Goal: Information Seeking & Learning: Learn about a topic

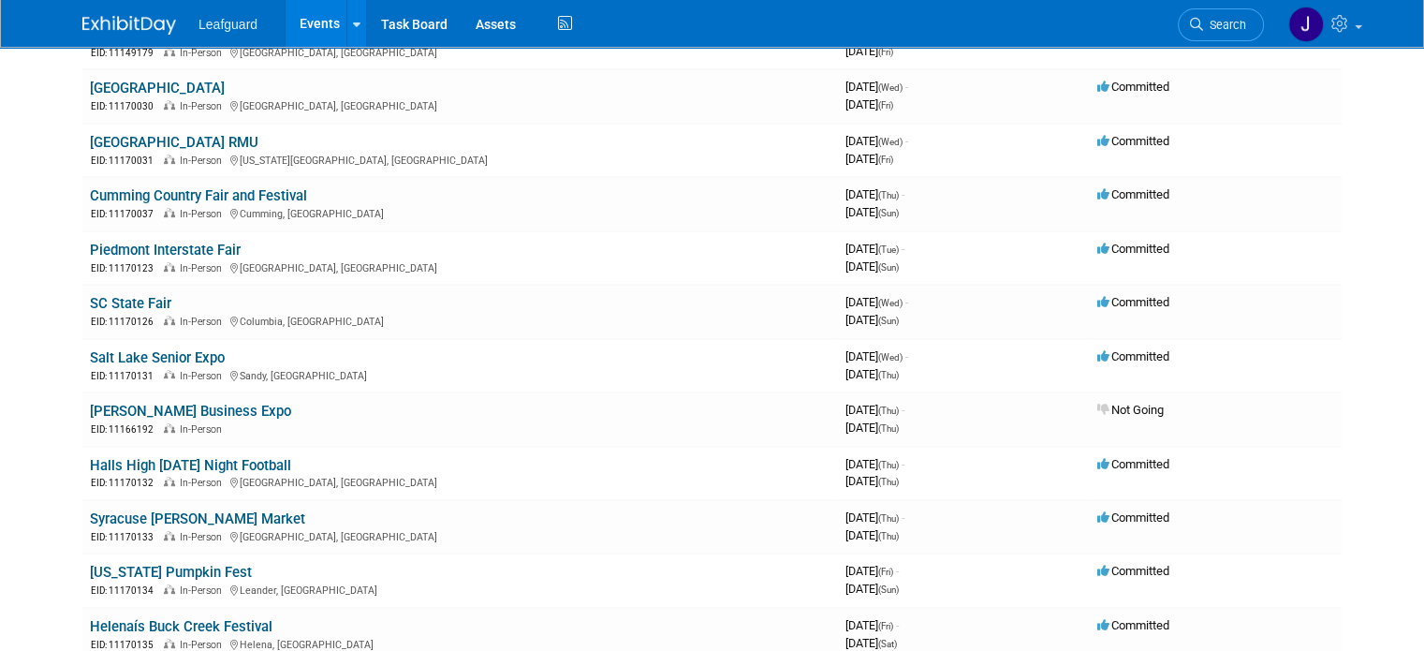
scroll to position [684, 0]
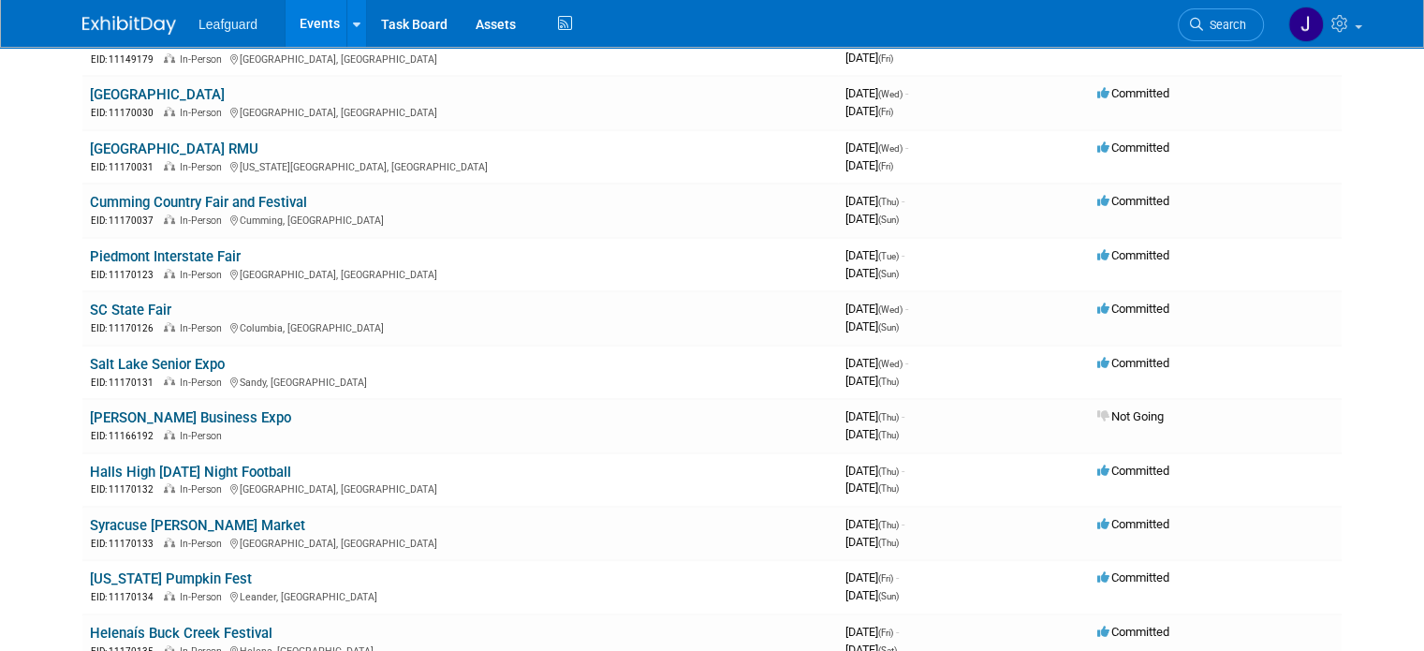
click at [233, 20] on span "Leafguard" at bounding box center [227, 24] width 59 height 15
click at [346, 31] on link at bounding box center [356, 23] width 20 height 47
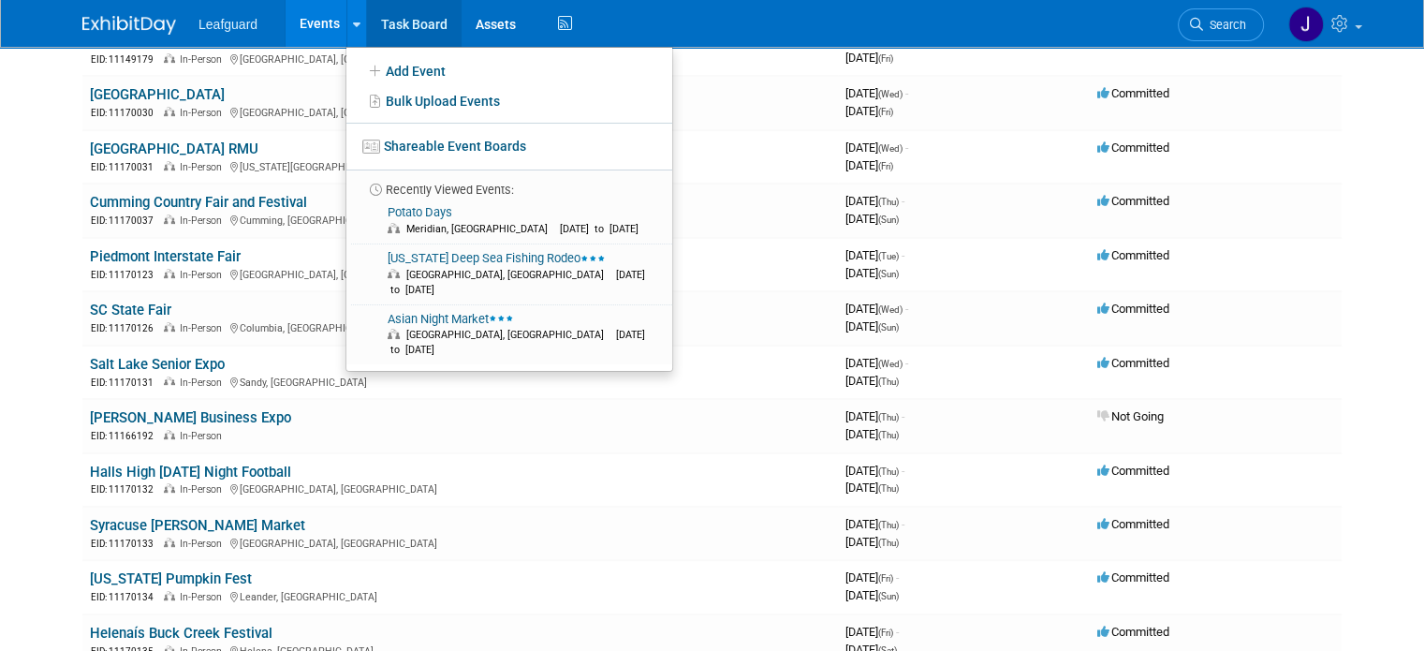
click at [430, 17] on link "Task Board" at bounding box center [414, 23] width 95 height 47
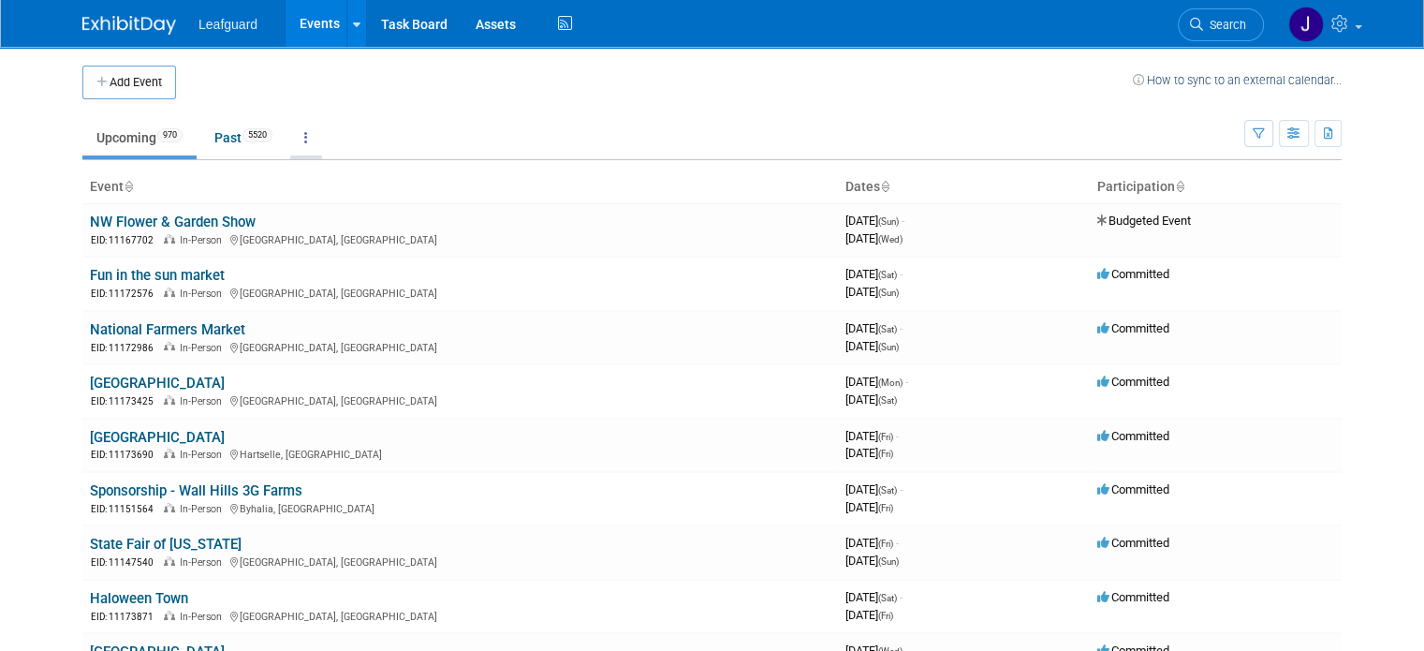
click at [301, 142] on link at bounding box center [306, 138] width 32 height 36
click at [1309, 132] on button "button" at bounding box center [1294, 133] width 30 height 27
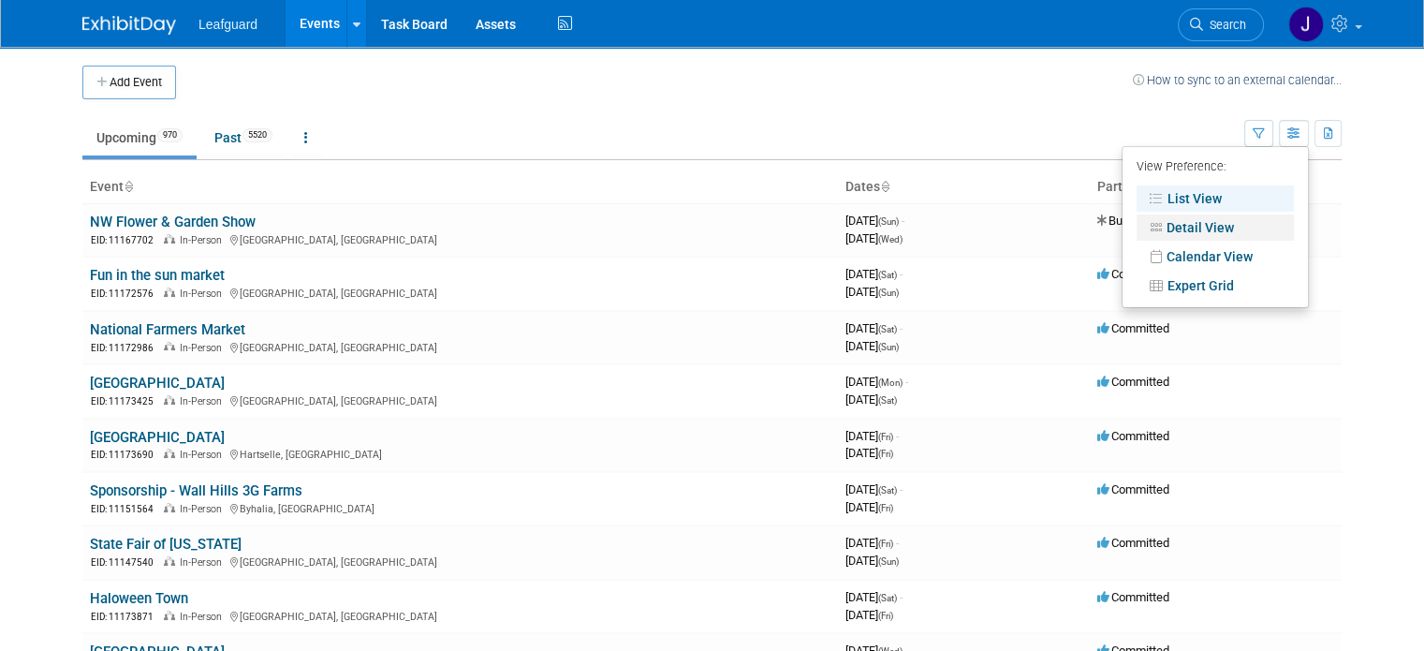
click at [1239, 230] on link "Detail View" at bounding box center [1215, 227] width 157 height 26
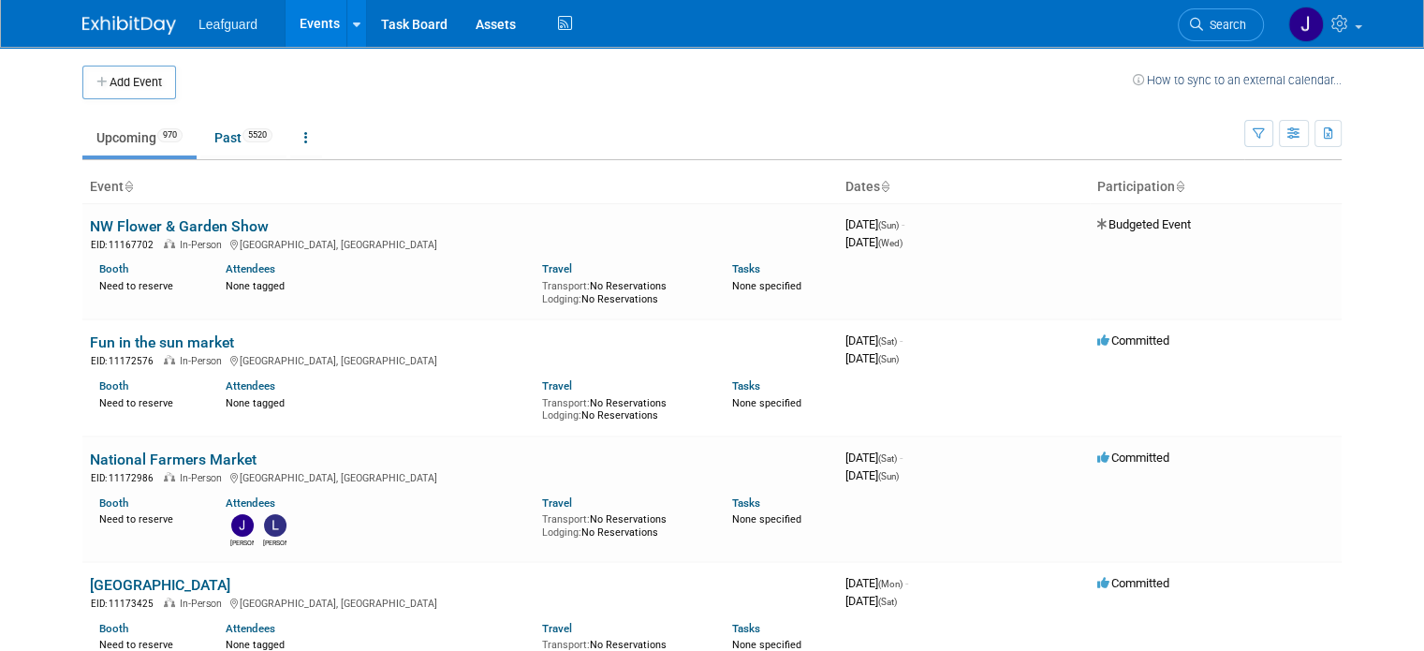
click at [124, 188] on icon at bounding box center [128, 188] width 9 height 12
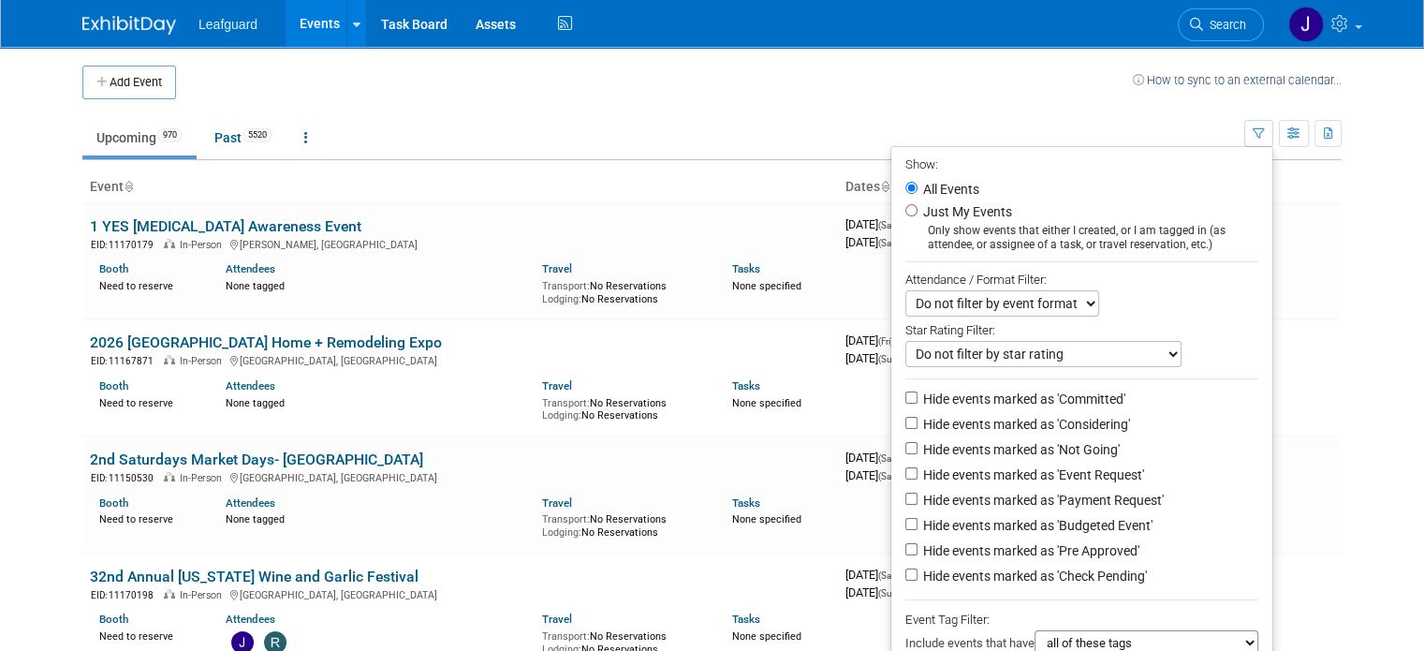
click at [1020, 306] on select "Do not filter by event format Only show In-Person events Only show Virtual even…" at bounding box center [1002, 303] width 194 height 26
click at [1137, 302] on div "Do not filter by event format Only show In-Person events Only show Virtual even…" at bounding box center [1081, 303] width 353 height 26
click at [1012, 213] on label "Just My Events" at bounding box center [965, 211] width 93 height 19
click at [917, 213] on input "Just My Events" at bounding box center [911, 210] width 12 height 12
radio input "true"
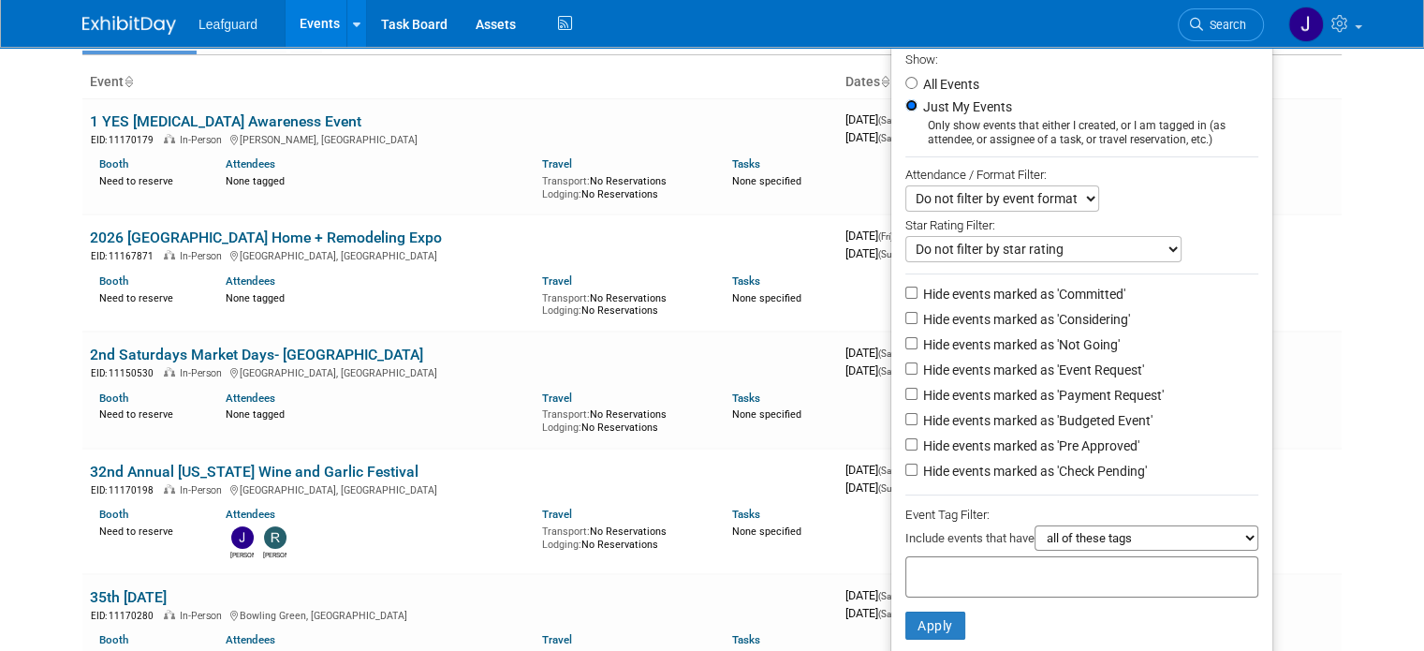
scroll to position [281, 0]
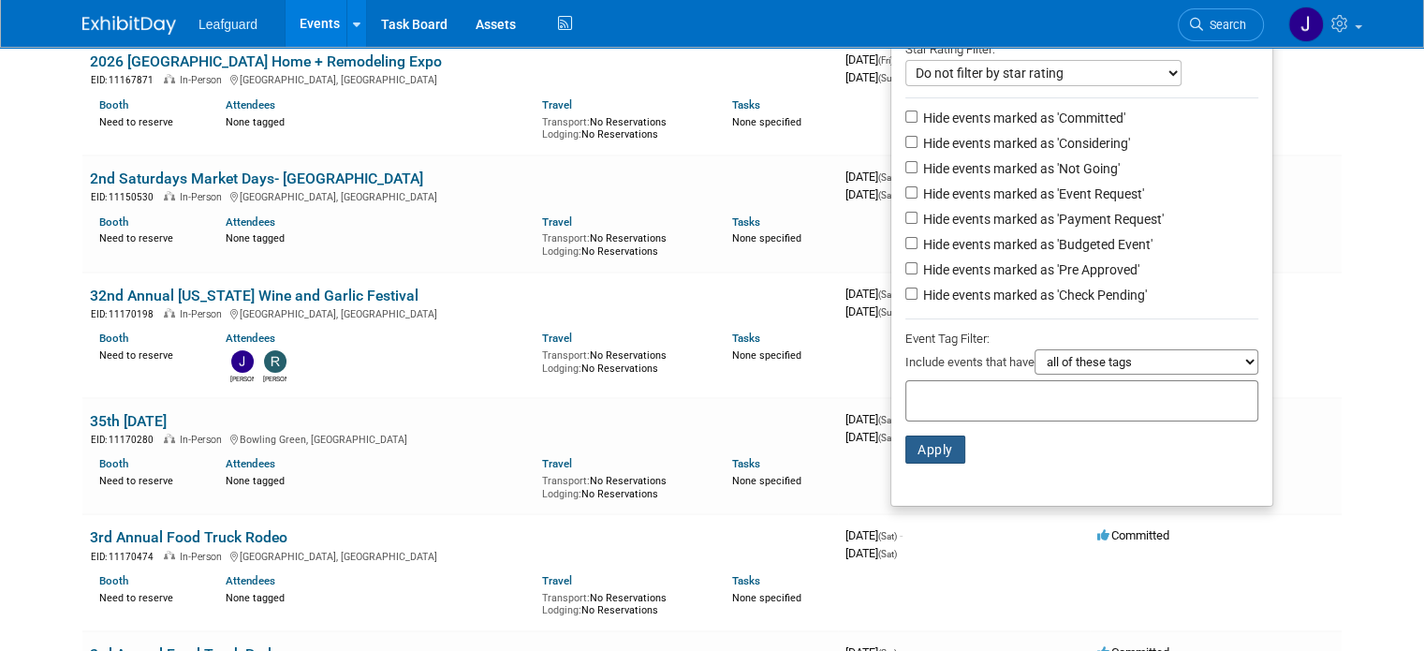
click at [965, 440] on button "Apply" at bounding box center [935, 449] width 60 height 28
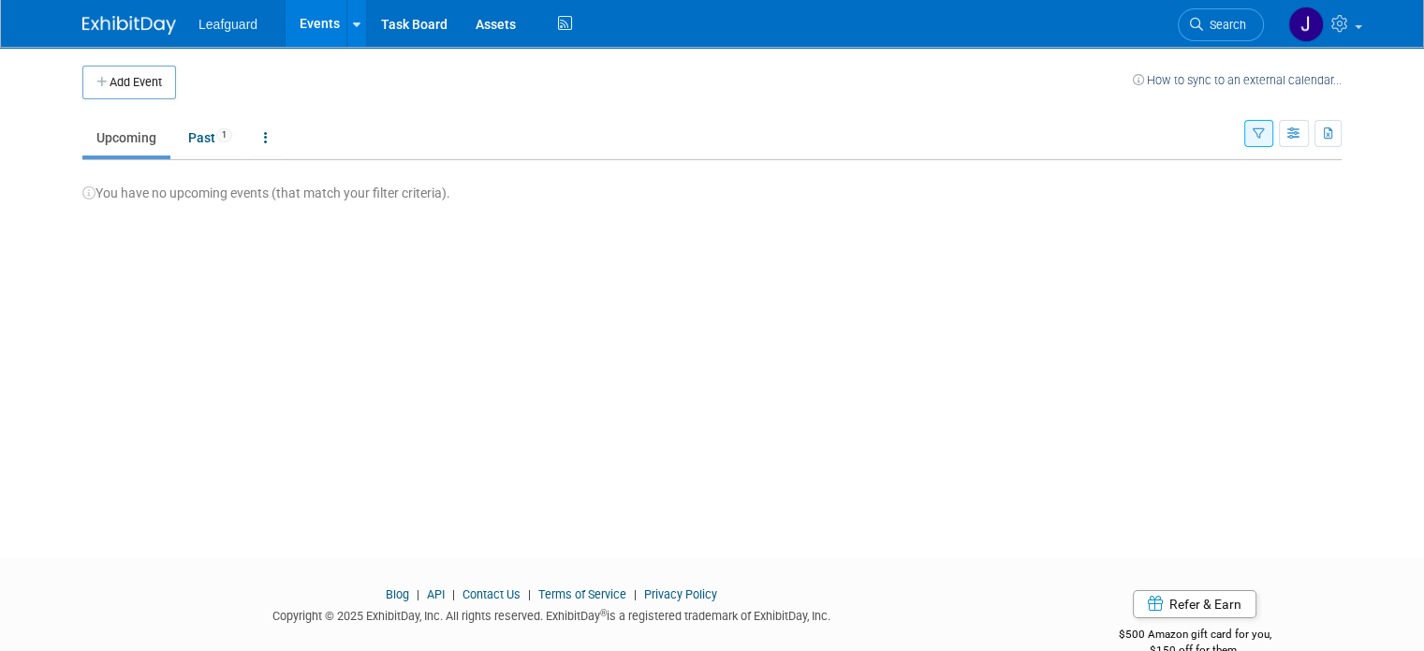
click at [1273, 143] on button "button" at bounding box center [1258, 133] width 29 height 27
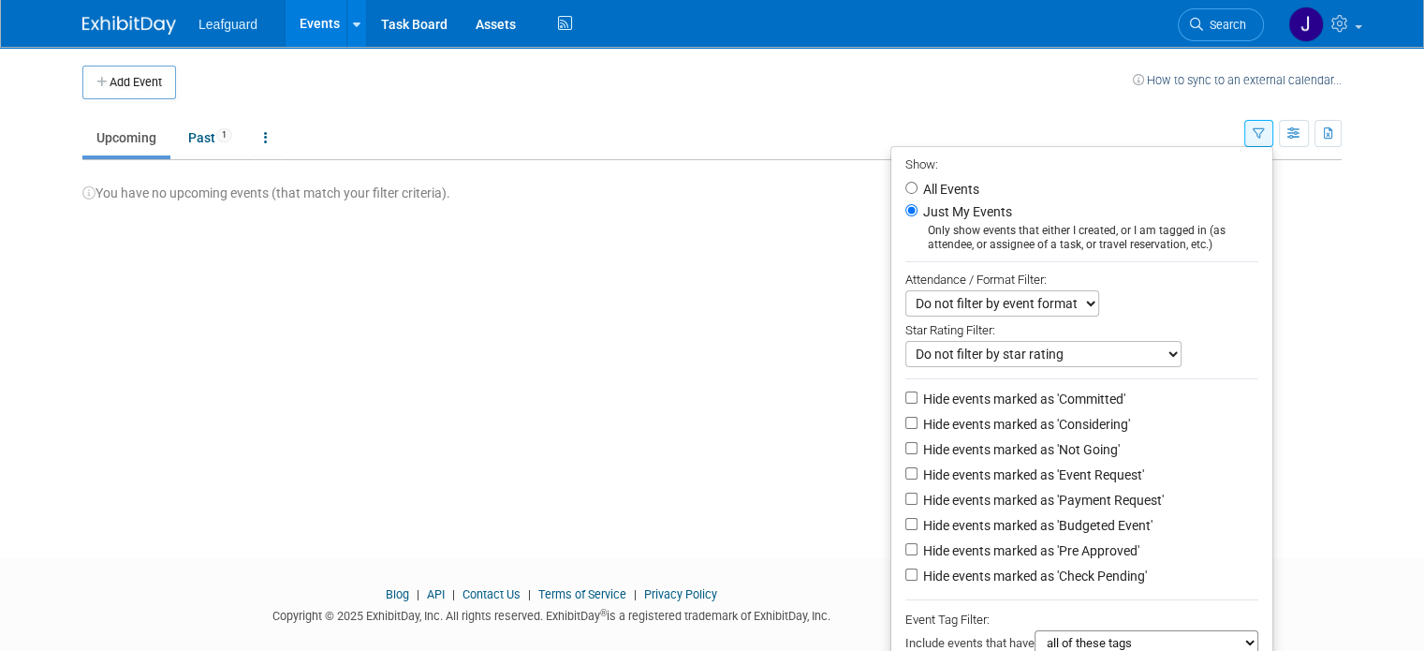
click at [1044, 299] on select "Do not filter by event format Only show In-Person events Only show Virtual even…" at bounding box center [1002, 303] width 194 height 26
click at [1139, 306] on div "Do not filter by event format Only show In-Person events Only show Virtual even…" at bounding box center [1081, 303] width 353 height 26
click at [1110, 352] on select "Do not filter by star rating Only show events with no ratings (0 stars) Only sh…" at bounding box center [1043, 354] width 276 height 26
click at [839, 388] on div "Add Event How to sync to an external calendar... New Event Duplicate Event Warn…" at bounding box center [711, 285] width 1287 height 477
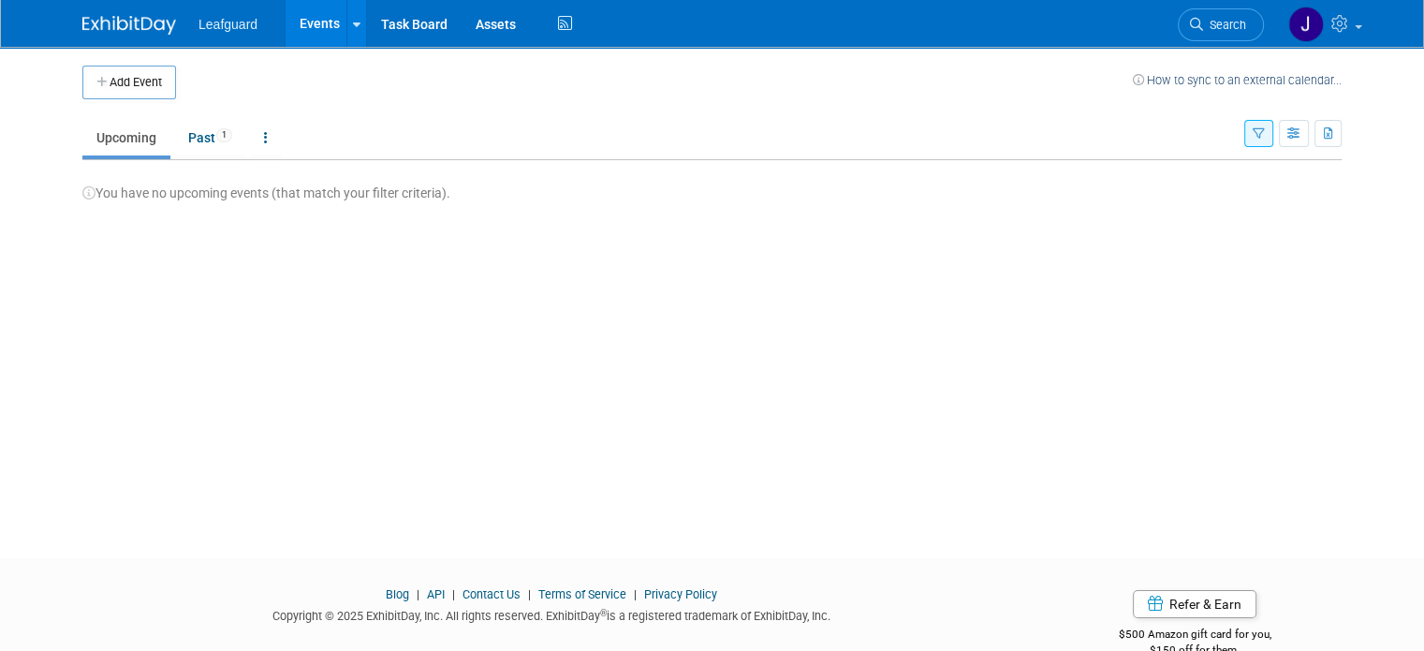
drag, startPoint x: 1275, startPoint y: 125, endPoint x: 1328, endPoint y: 143, distance: 56.6
click at [1328, 143] on div "Show: All Events Just My Events Only show events that either I created, or I am…" at bounding box center [1292, 129] width 97 height 61
click at [1301, 135] on icon "button" at bounding box center [1294, 134] width 14 height 12
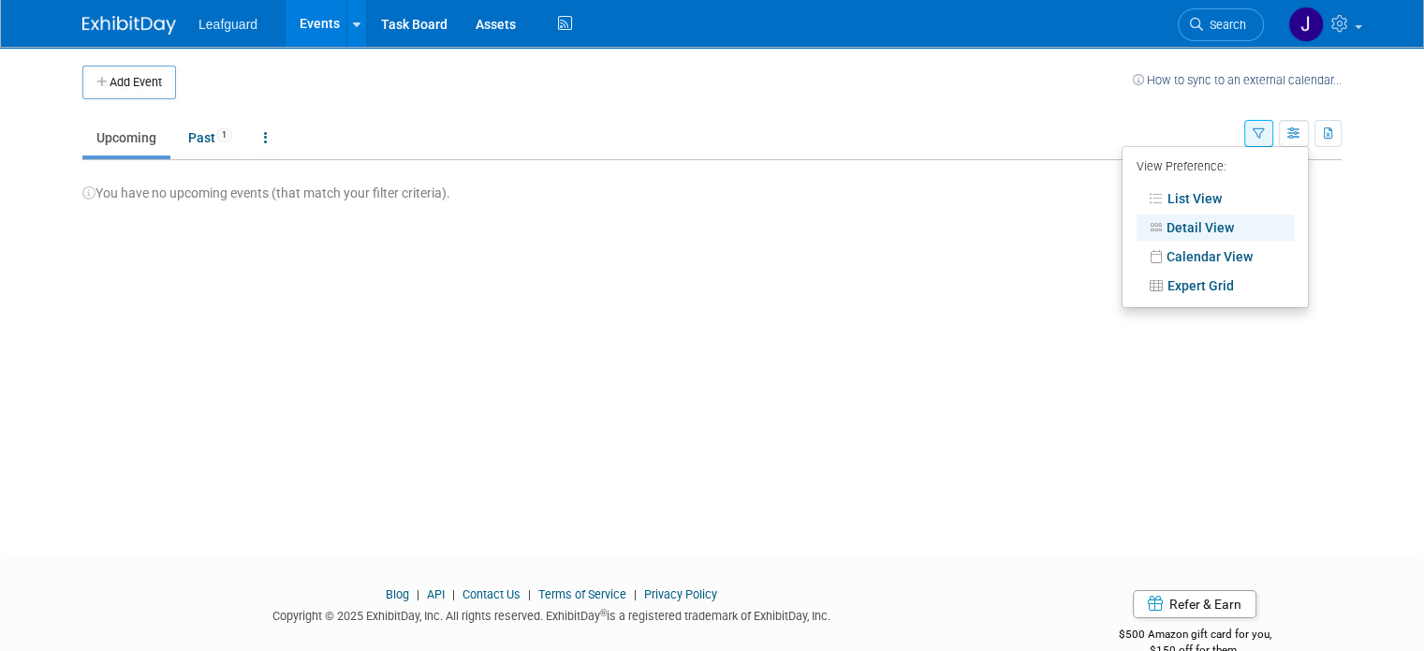
click at [1273, 130] on button "button" at bounding box center [1258, 133] width 29 height 27
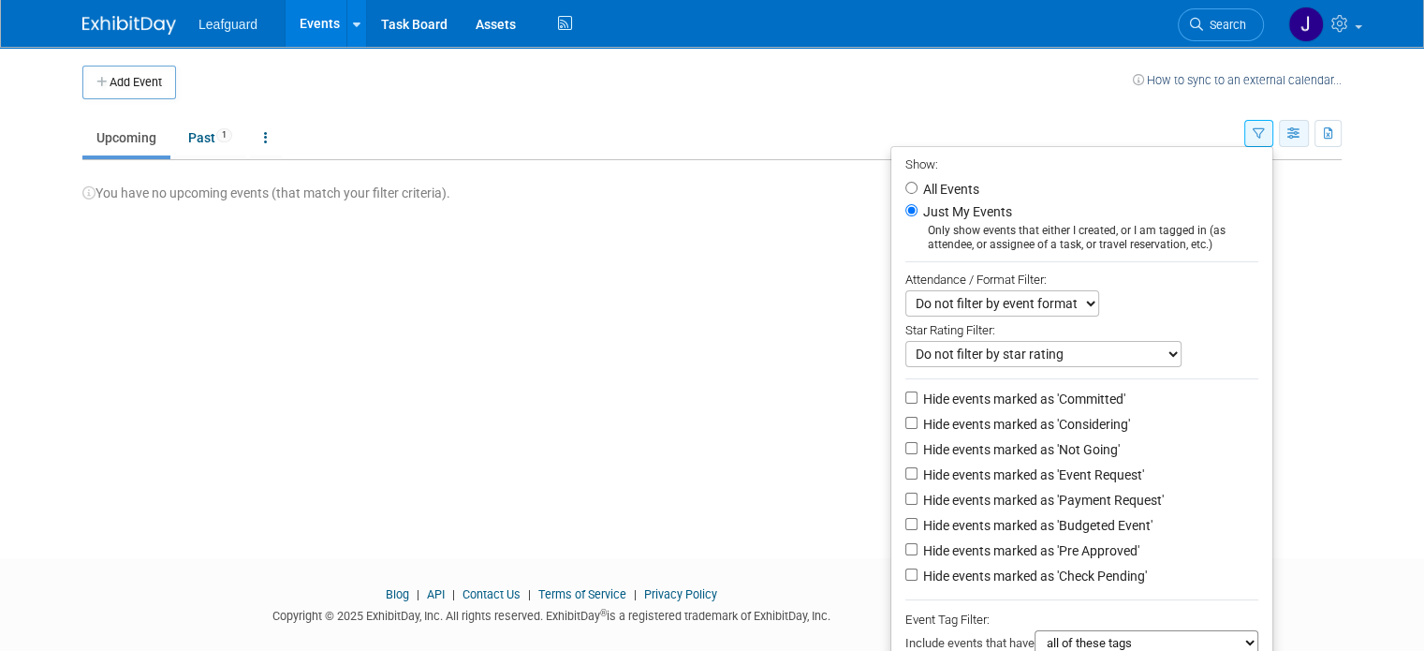
click at [1309, 125] on button "button" at bounding box center [1294, 133] width 30 height 27
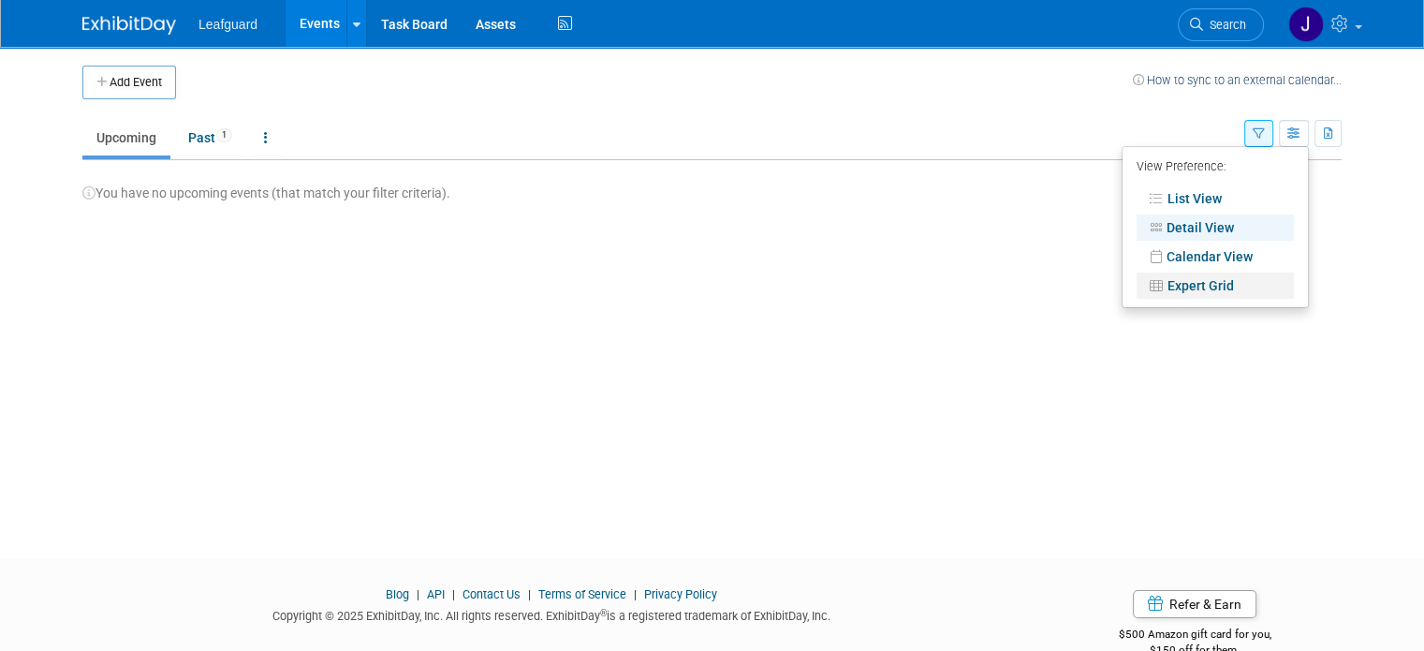
click at [1240, 287] on link "Expert Grid" at bounding box center [1215, 285] width 157 height 26
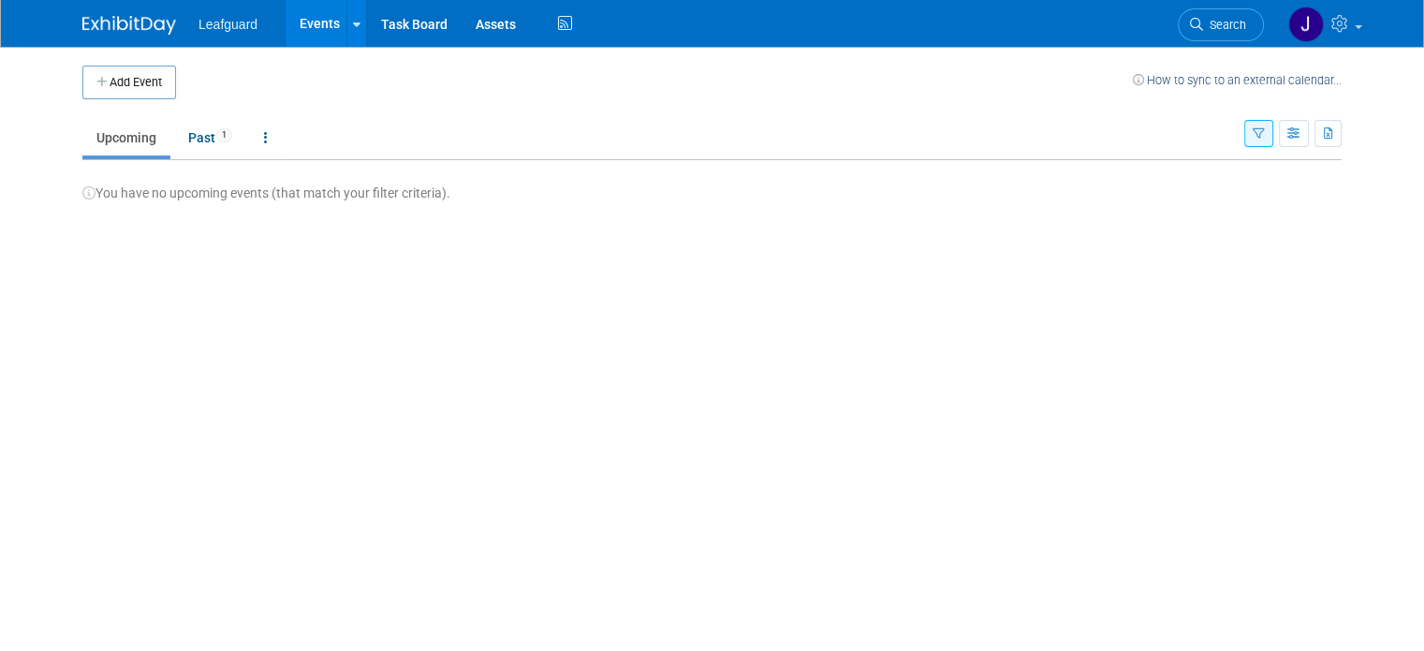
click at [99, 133] on link "Upcoming" at bounding box center [126, 138] width 88 height 36
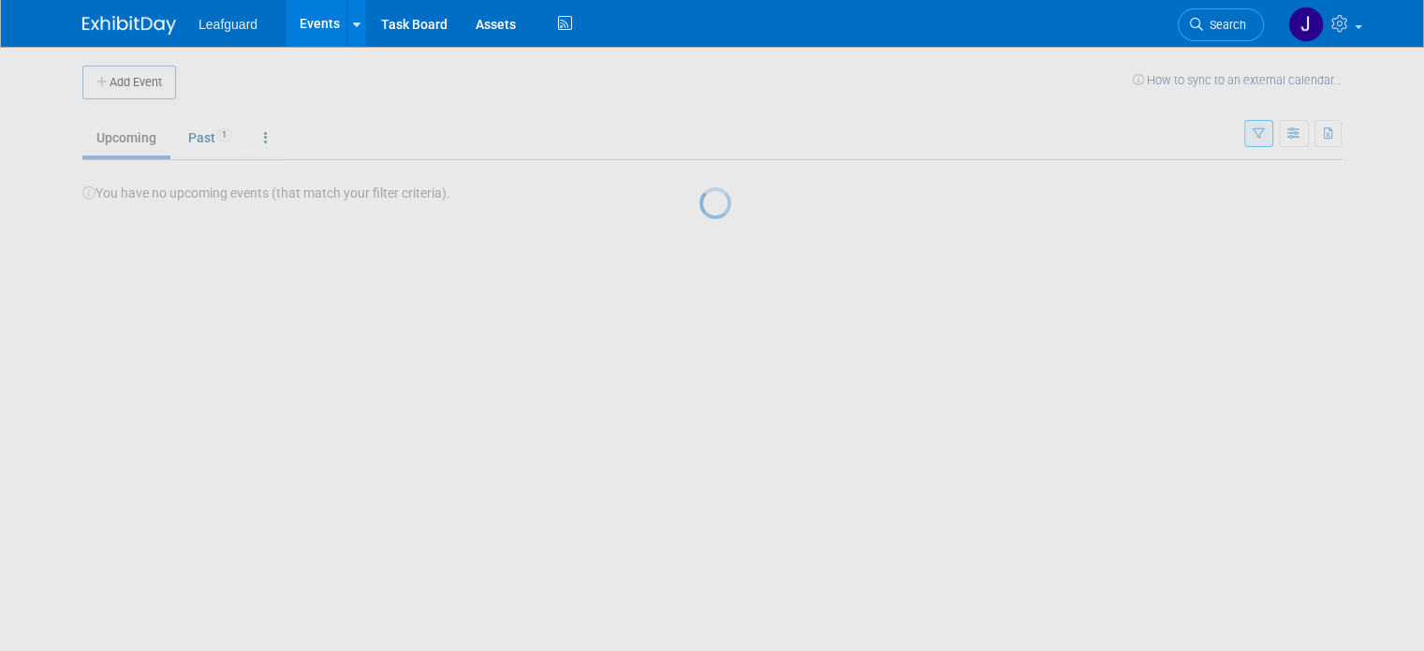
click at [699, 154] on div at bounding box center [712, 325] width 26 height 651
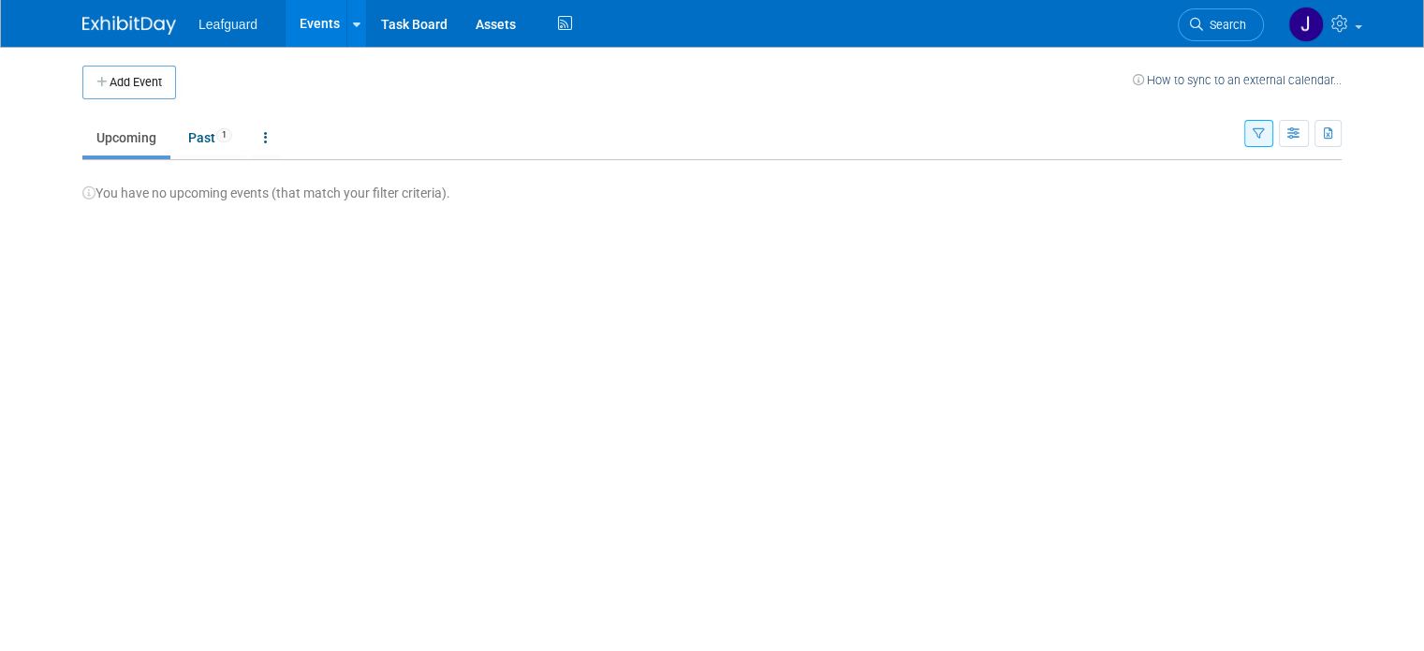
click at [135, 149] on link "Upcoming" at bounding box center [126, 138] width 88 height 36
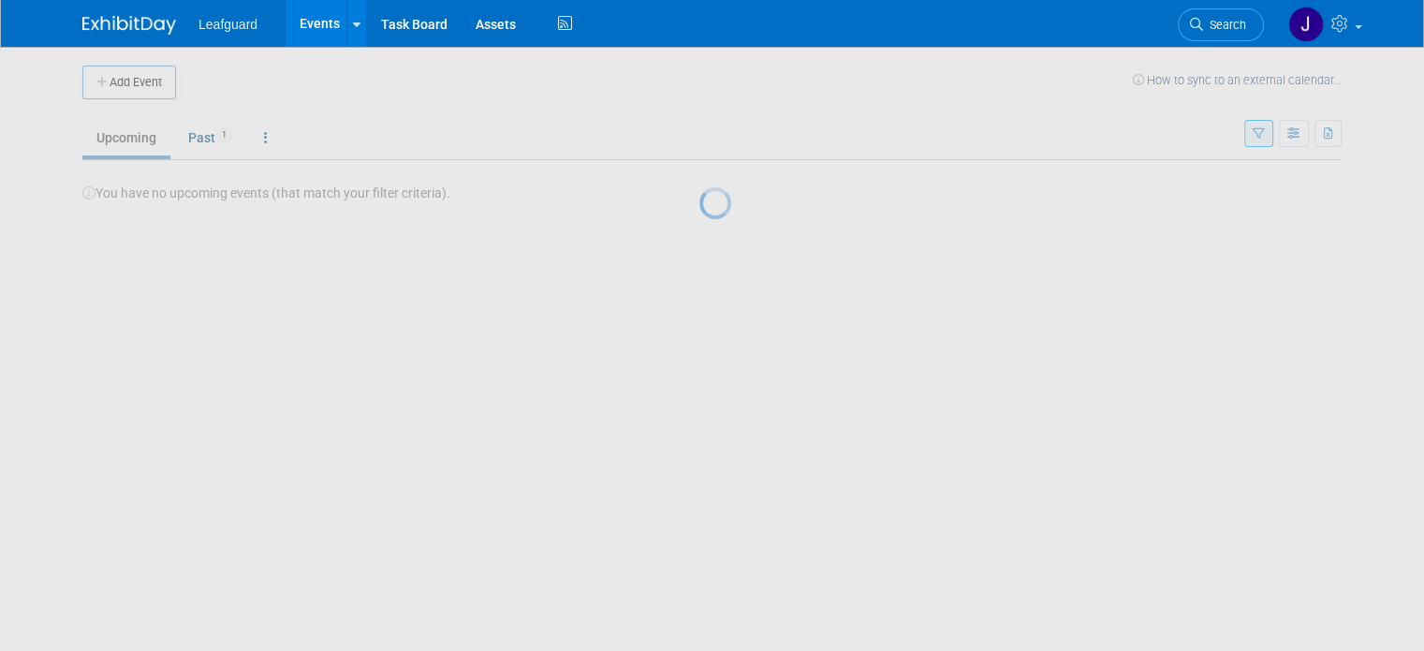
click at [699, 138] on div at bounding box center [712, 325] width 26 height 651
click at [699, 134] on div at bounding box center [712, 325] width 26 height 651
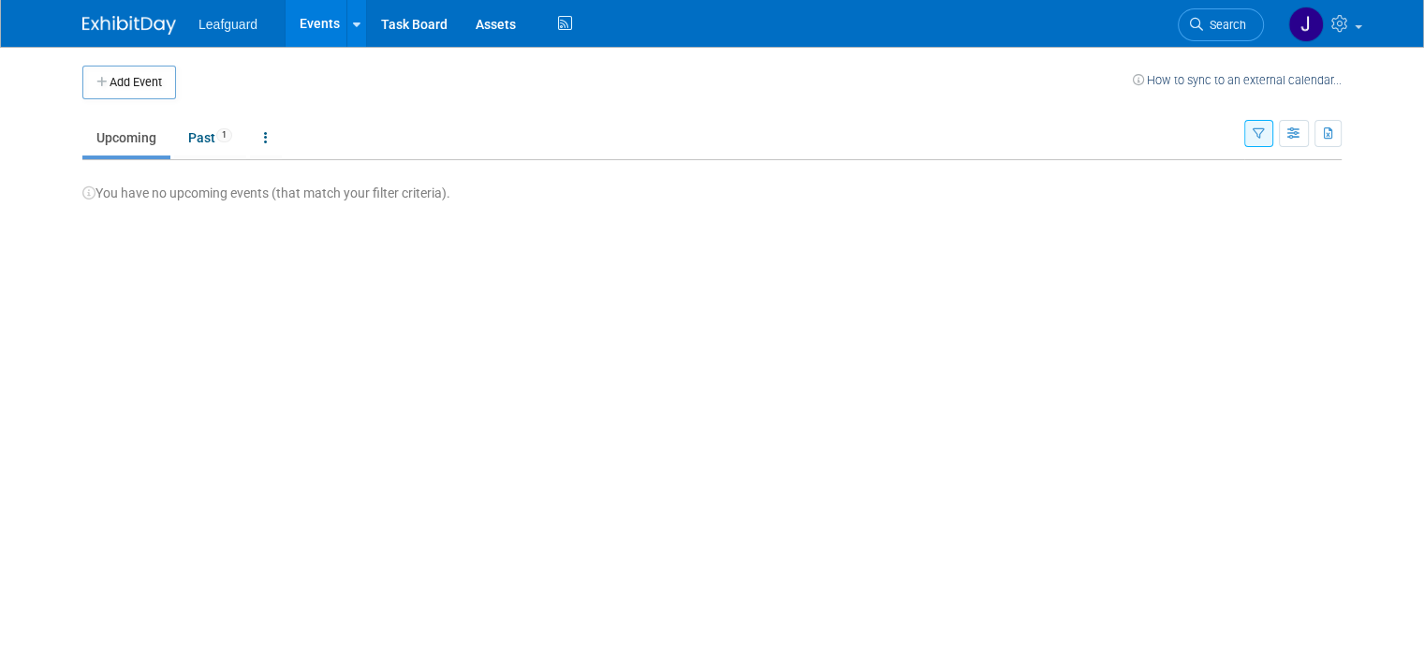
click at [322, 207] on div "Add Event How to sync to an external calendar... New Event Duplicate Event Warn…" at bounding box center [711, 285] width 1287 height 477
click at [322, 203] on div "Add Event How to sync to an external calendar... New Event Duplicate Event Warn…" at bounding box center [711, 285] width 1287 height 477
click at [216, 135] on span "1" at bounding box center [224, 135] width 16 height 14
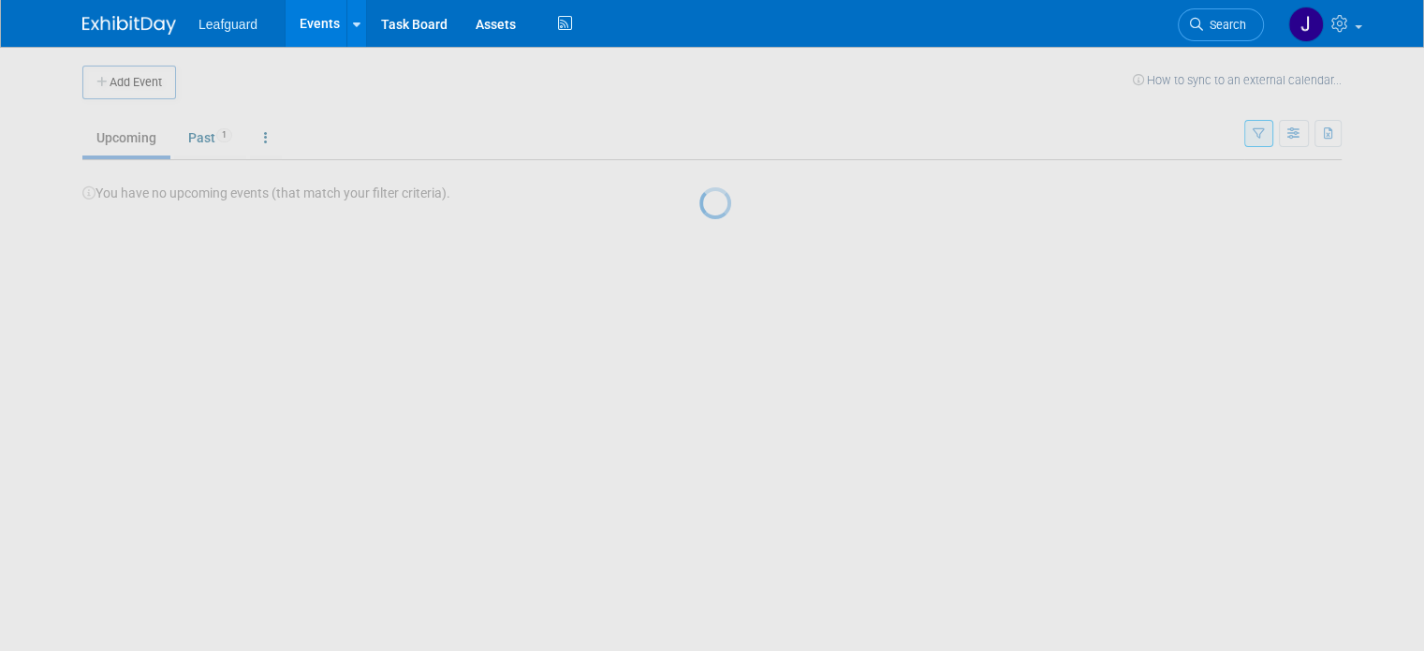
click at [699, 140] on div at bounding box center [712, 325] width 26 height 651
click at [699, 134] on div at bounding box center [712, 325] width 26 height 651
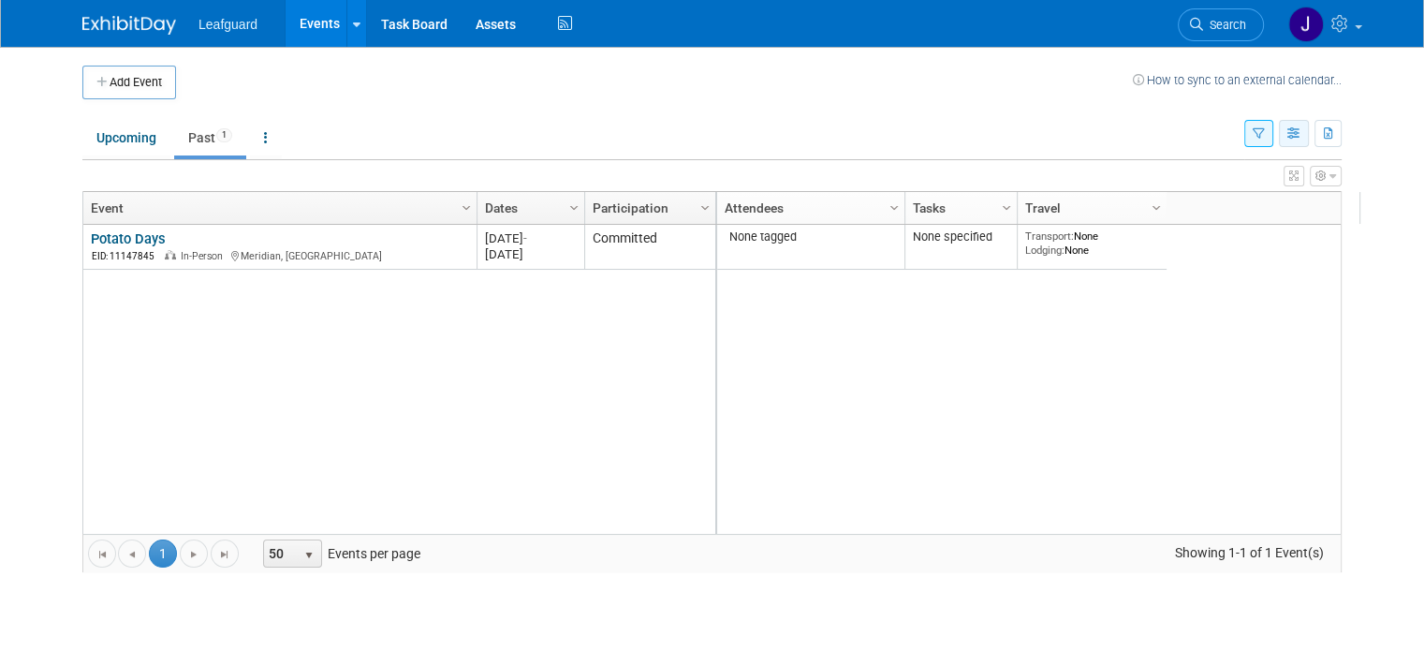
click at [1301, 128] on icon "button" at bounding box center [1294, 134] width 14 height 12
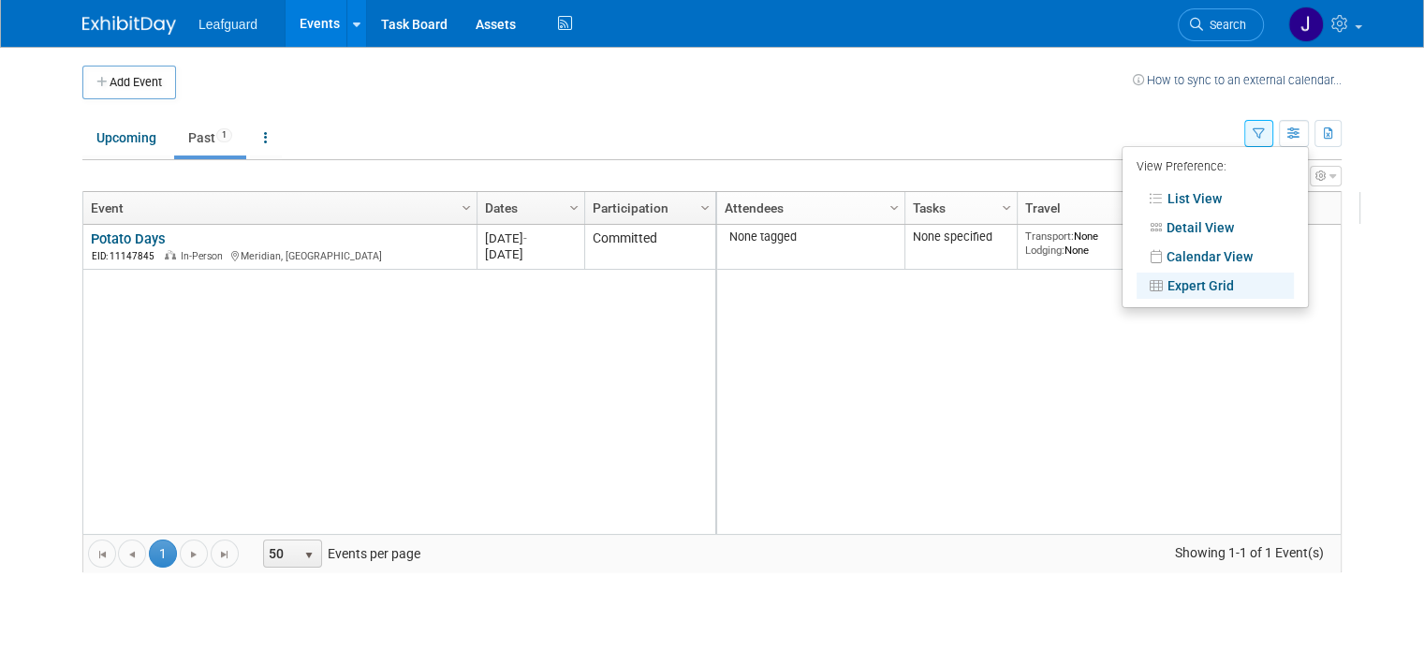
click at [1265, 137] on button "button" at bounding box center [1258, 133] width 29 height 27
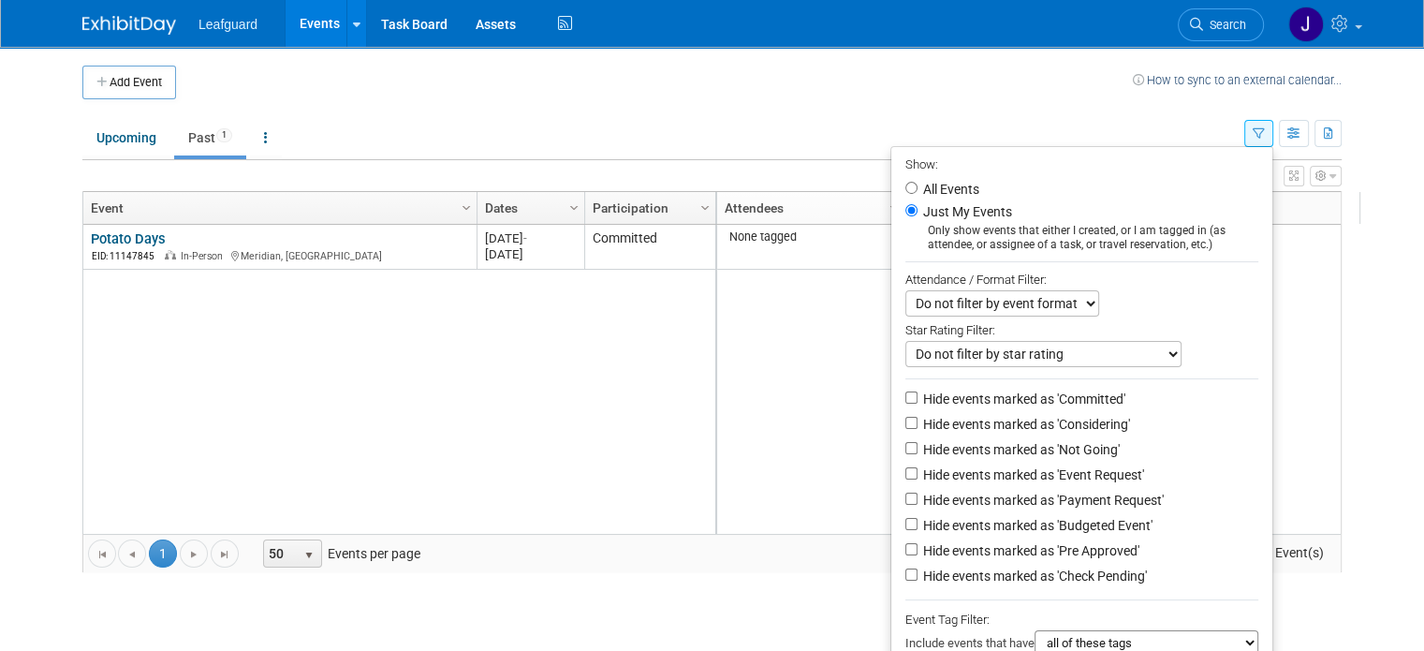
click at [979, 186] on label "All Events" at bounding box center [949, 189] width 60 height 13
click at [917, 186] on input "All Events" at bounding box center [911, 188] width 12 height 12
radio input "true"
click at [1072, 119] on ul "Upcoming Past 1 All Events 1 Past and Upcoming Grouped Annually Events grouped …" at bounding box center [663, 139] width 1162 height 42
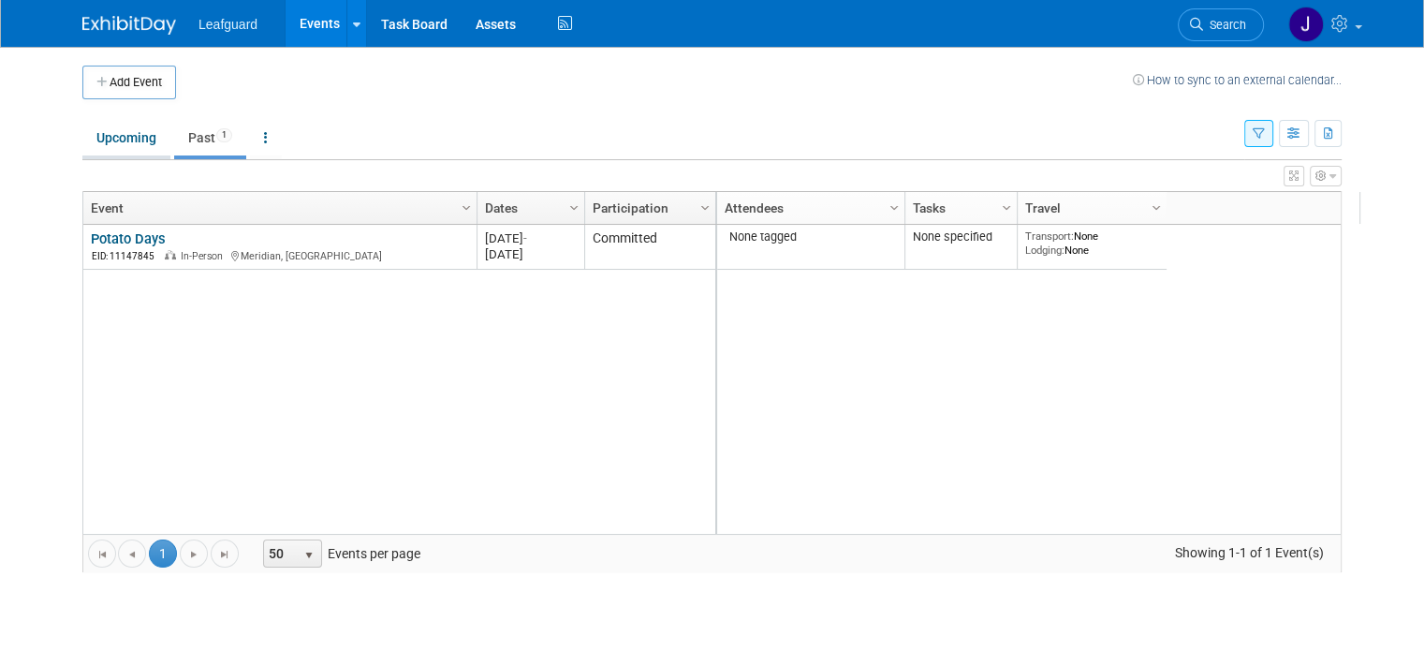
click at [133, 130] on link "Upcoming" at bounding box center [126, 138] width 88 height 36
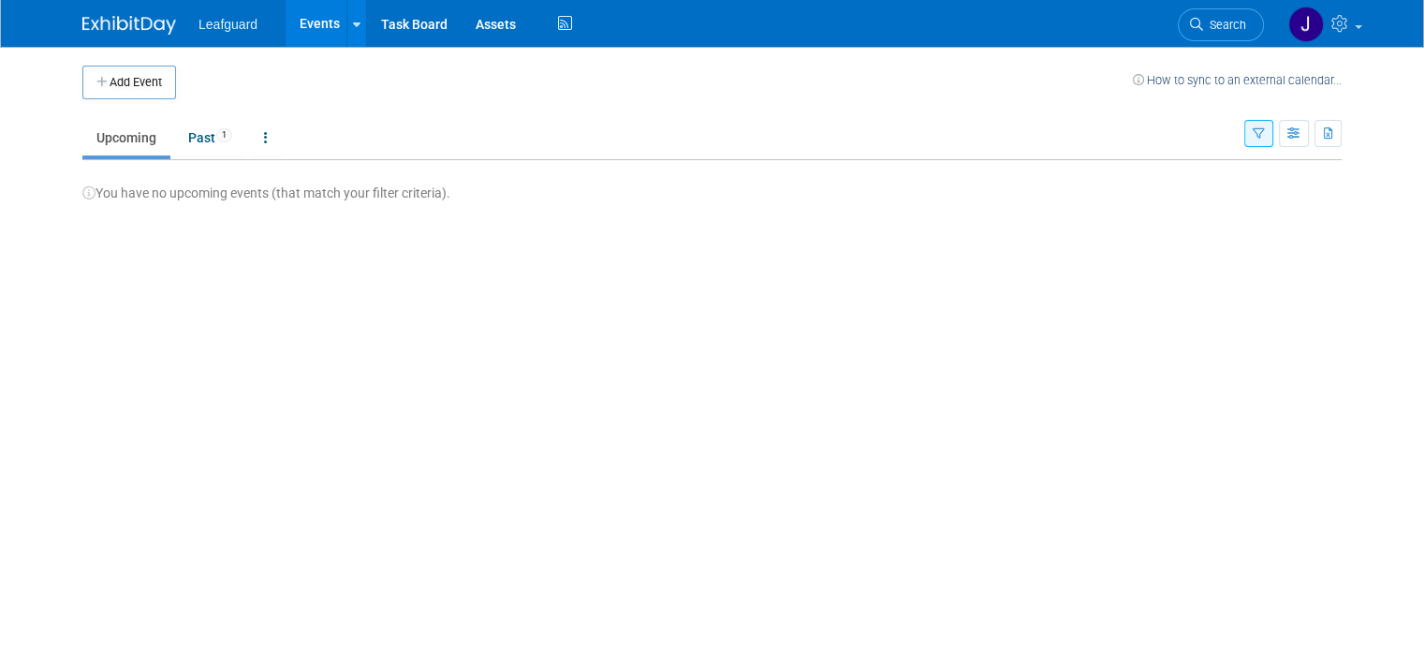
click at [1265, 129] on icon "button" at bounding box center [1259, 134] width 12 height 12
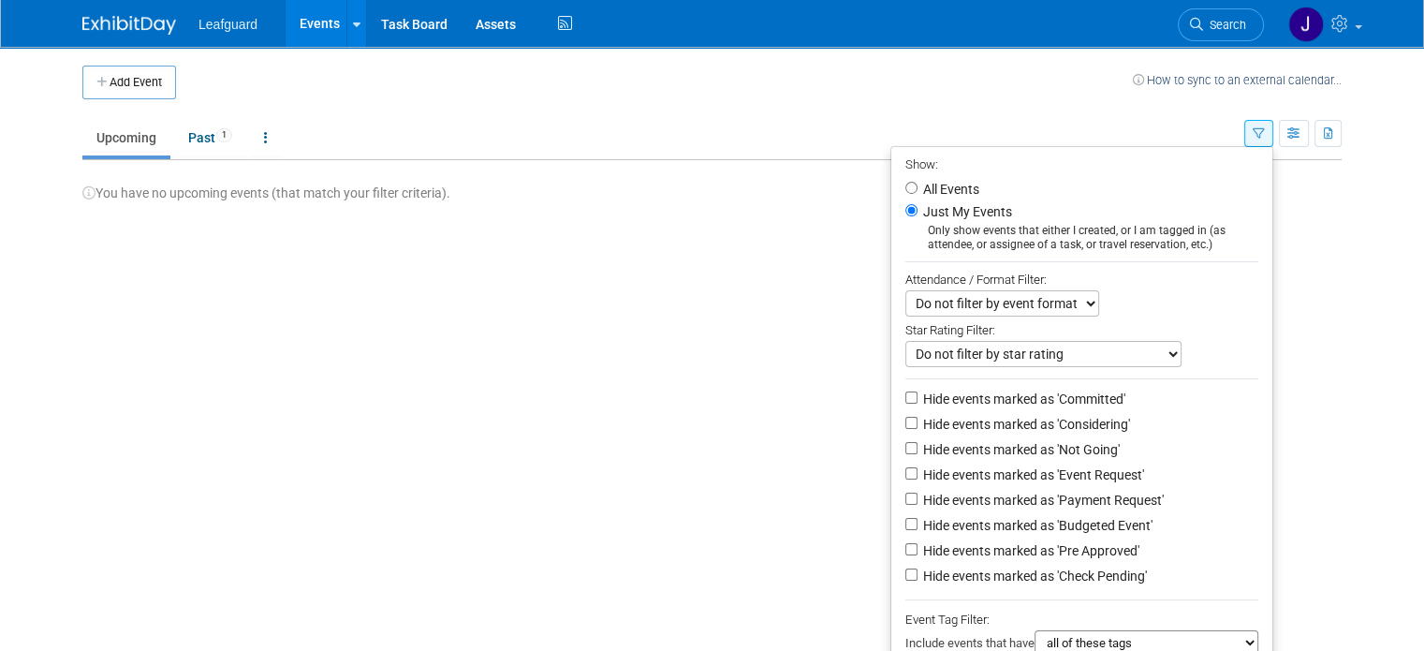
click at [961, 191] on label "All Events" at bounding box center [949, 189] width 60 height 13
click at [917, 191] on input "All Events" at bounding box center [911, 188] width 12 height 12
radio input "true"
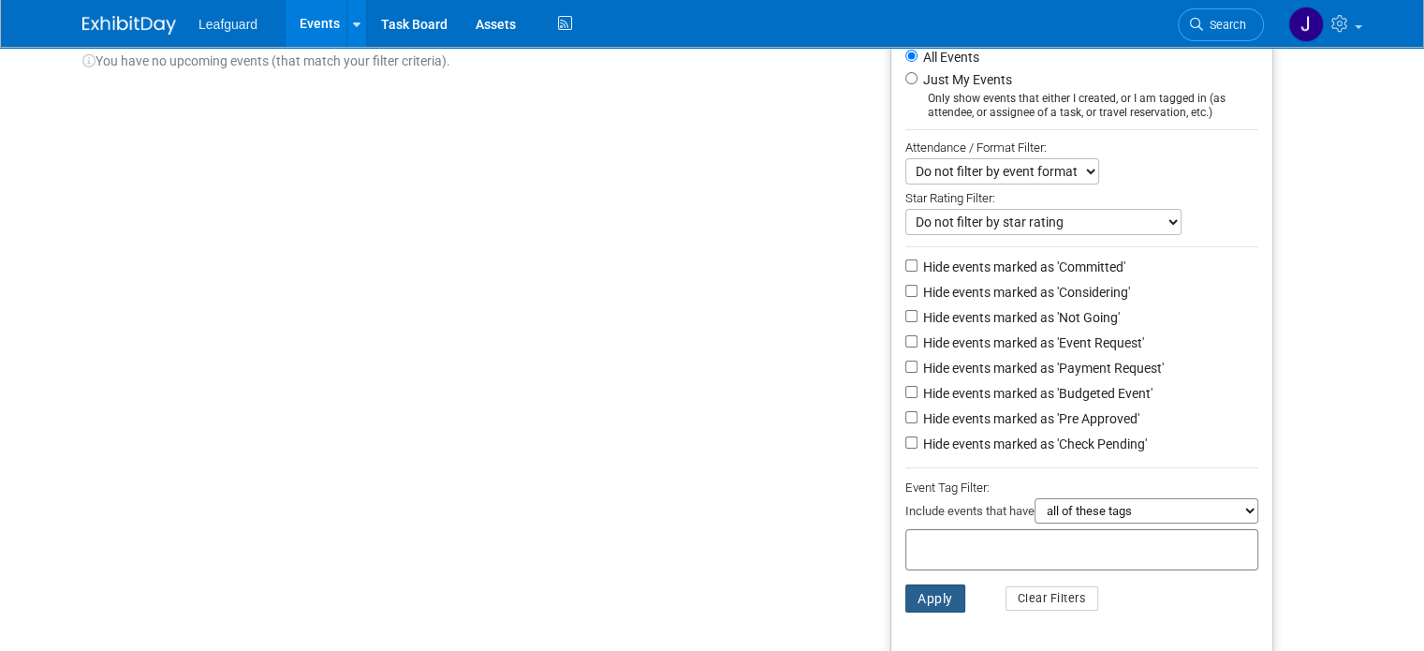
click at [958, 588] on button "Apply" at bounding box center [935, 598] width 60 height 28
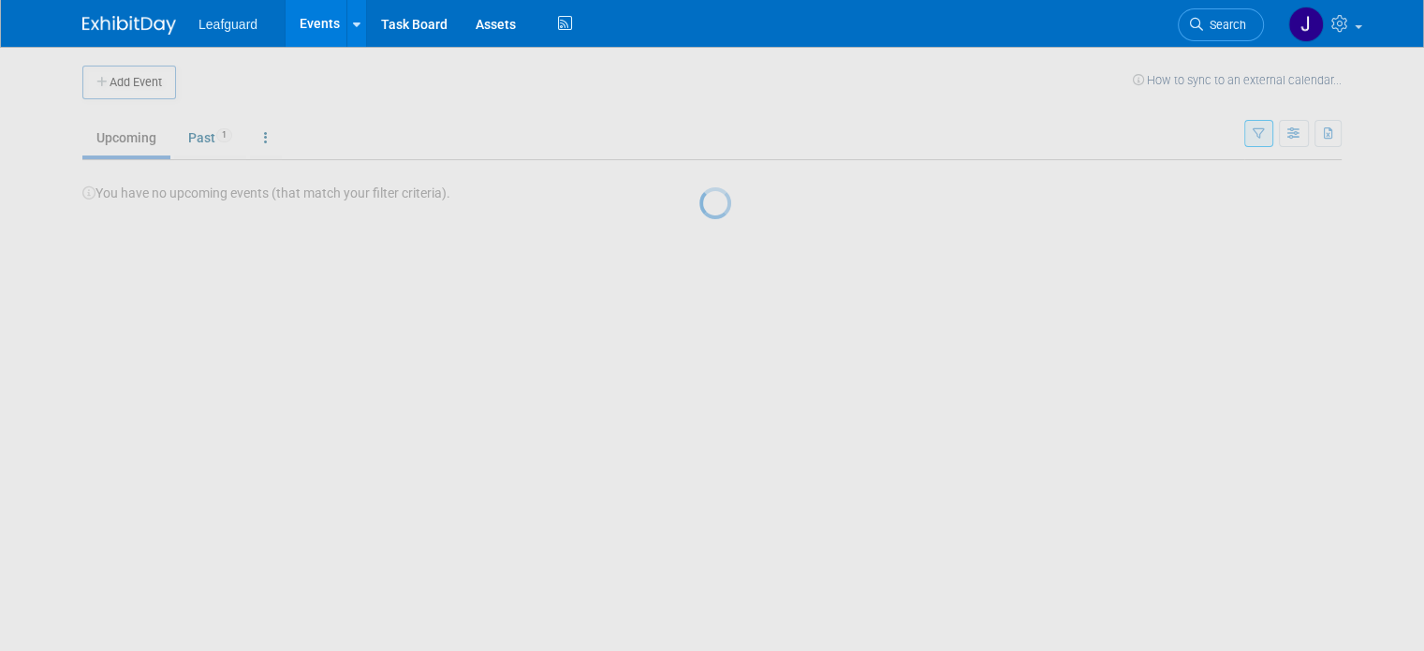
click at [726, 132] on div at bounding box center [712, 325] width 26 height 651
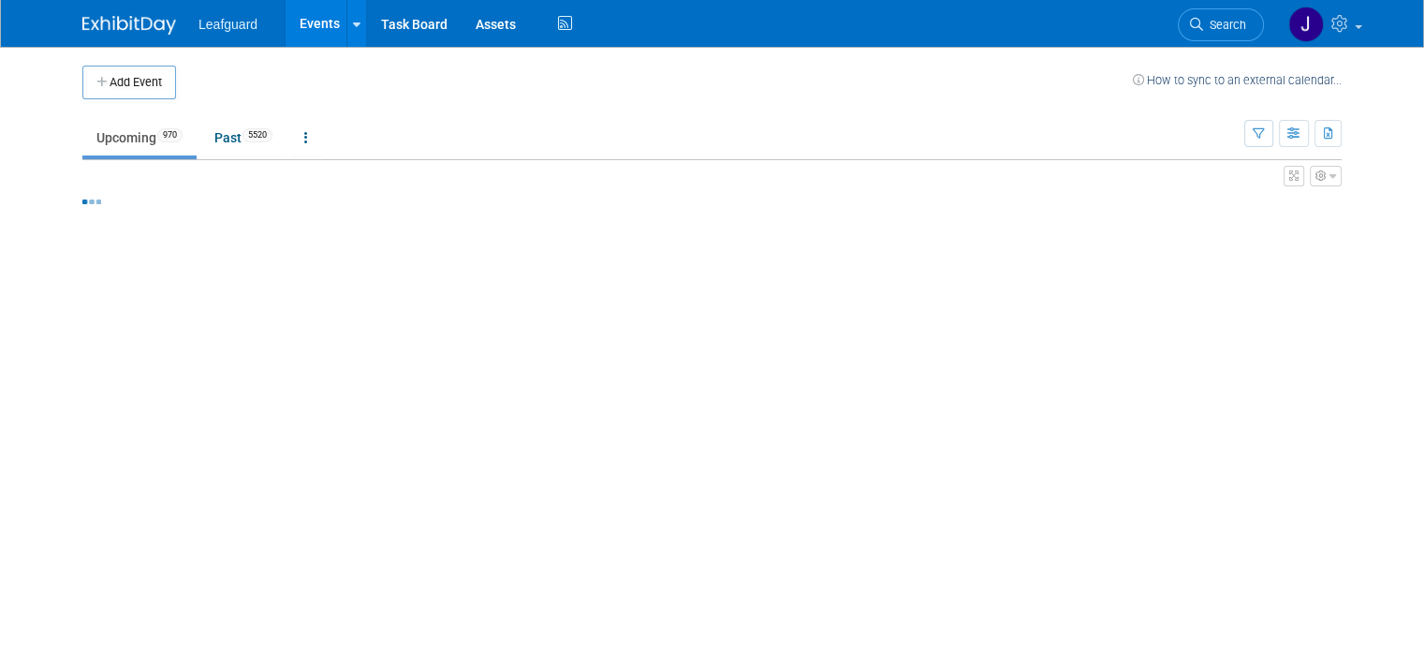
drag, startPoint x: 0, startPoint y: 0, endPoint x: 1284, endPoint y: 132, distance: 1291.2
click at [1273, 132] on button "button" at bounding box center [1258, 133] width 29 height 27
click at [1265, 136] on icon "button" at bounding box center [1259, 134] width 12 height 12
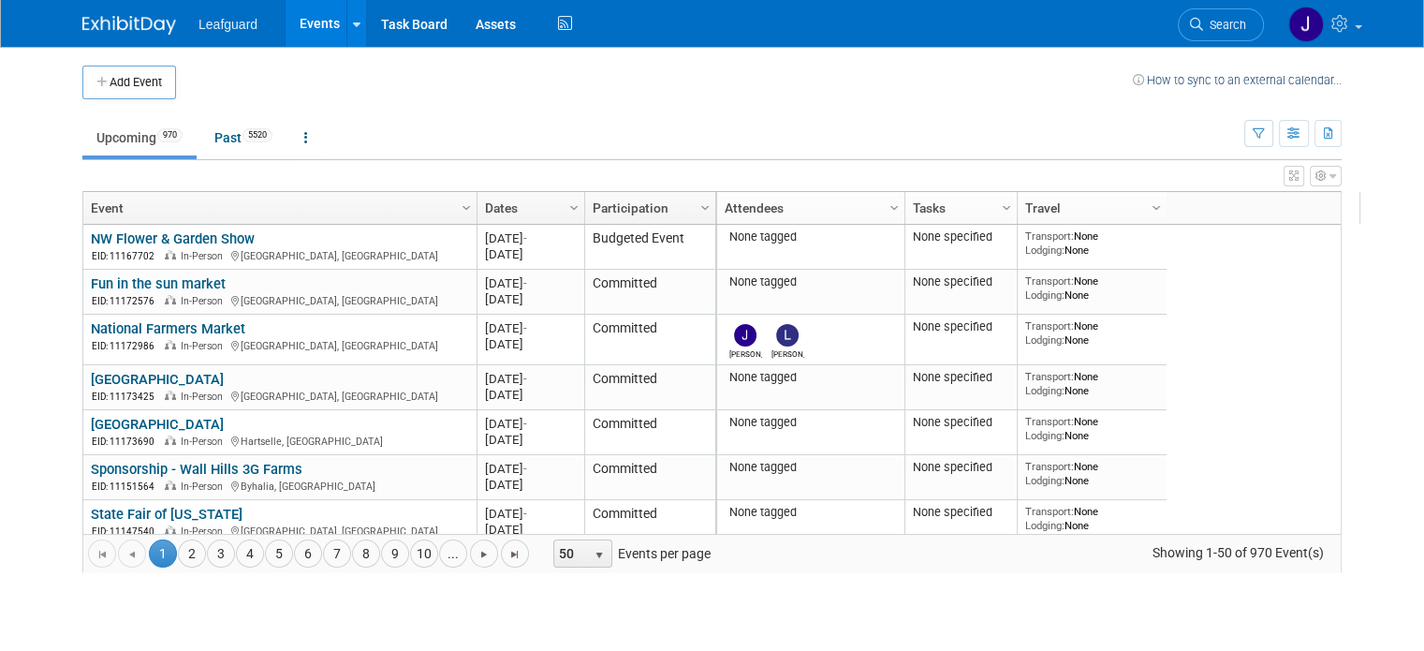
click at [1278, 96] on td "How to sync to an external calendar..." at bounding box center [1237, 83] width 209 height 34
click at [1273, 125] on button "button" at bounding box center [1258, 133] width 29 height 27
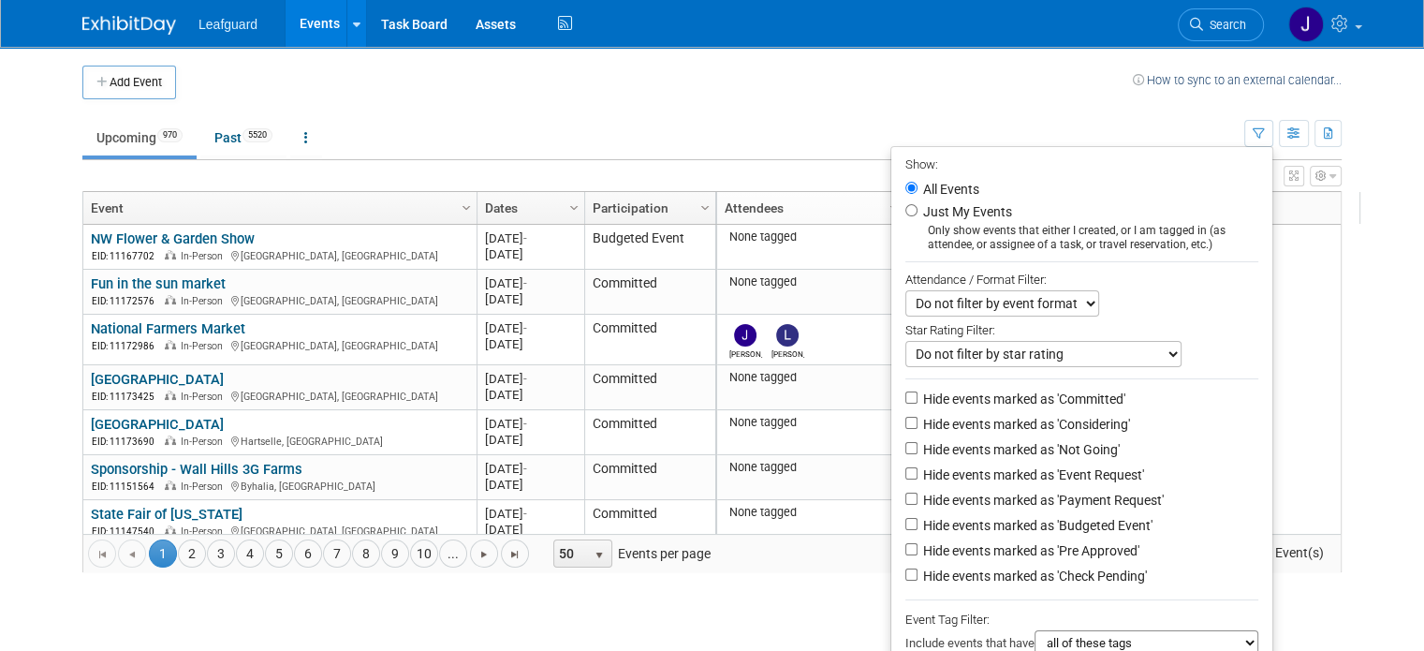
scroll to position [132, 0]
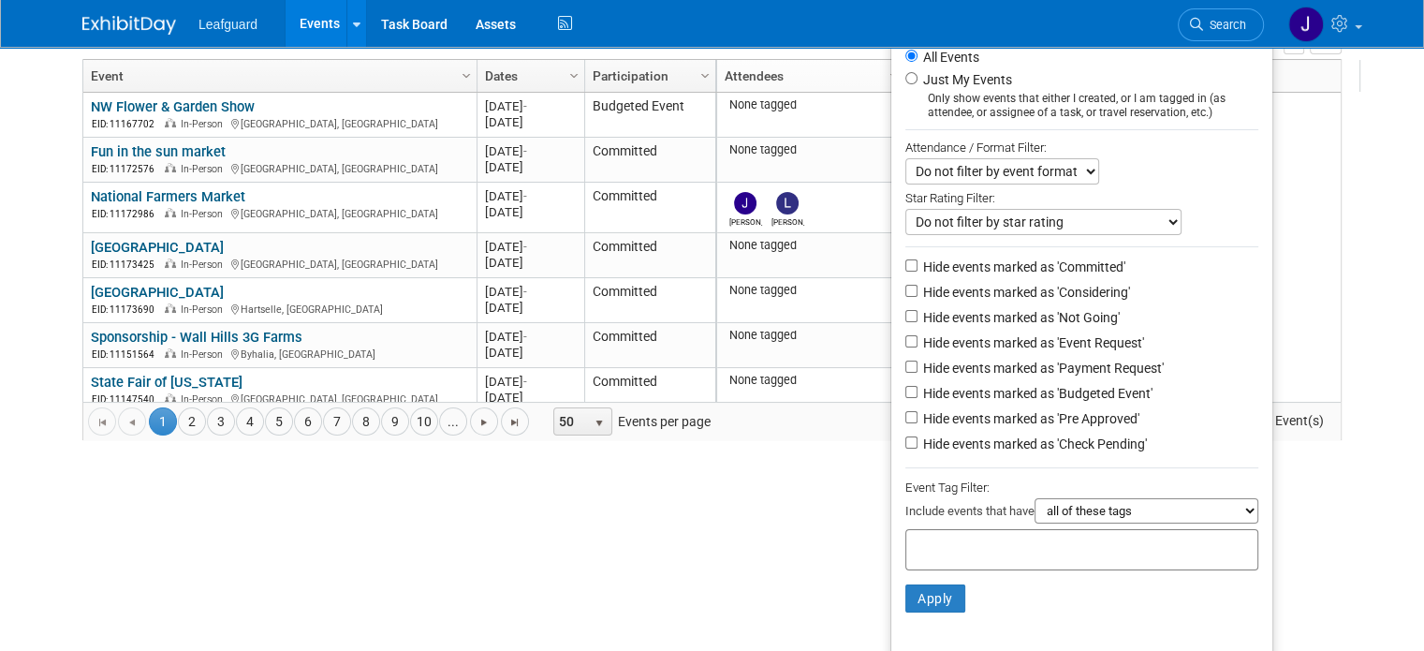
click at [1049, 523] on div "Include events that have all of these tags any one of these tags only and exact…" at bounding box center [1081, 513] width 353 height 31
click at [1048, 529] on div at bounding box center [1081, 549] width 353 height 41
type input "sokane"
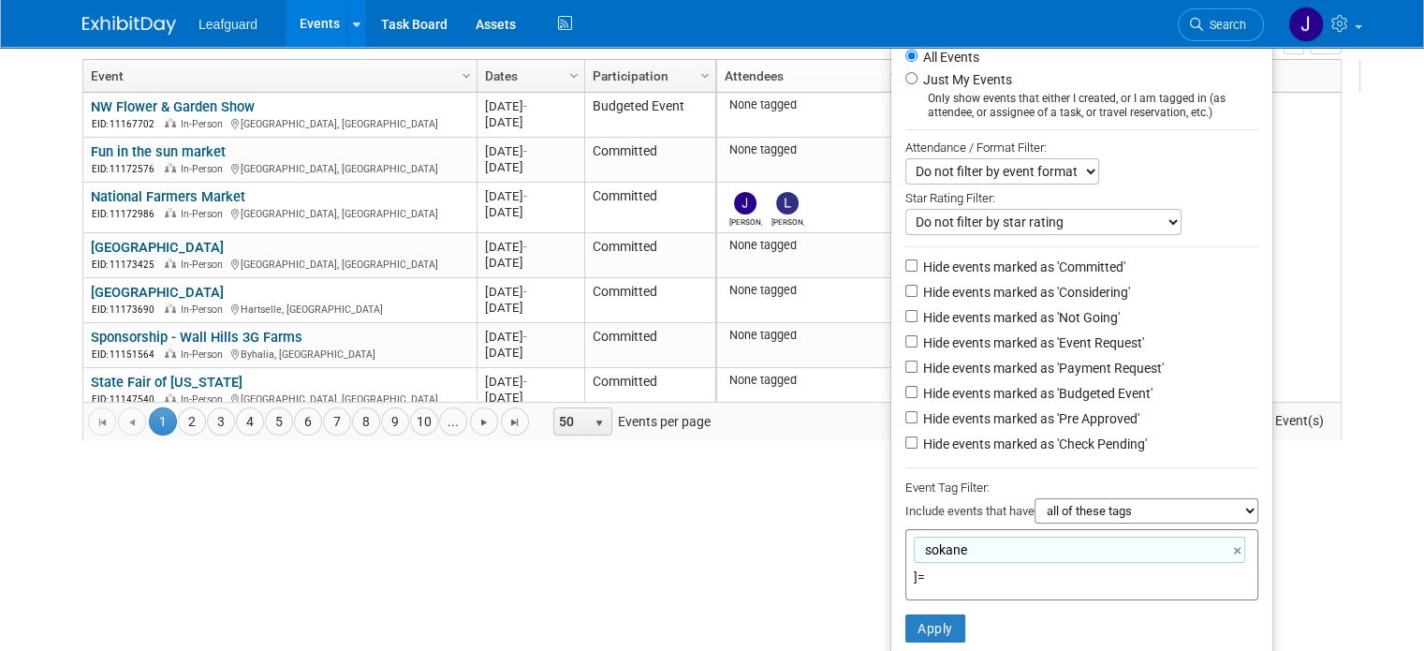
type input "]"
type input "sokane"
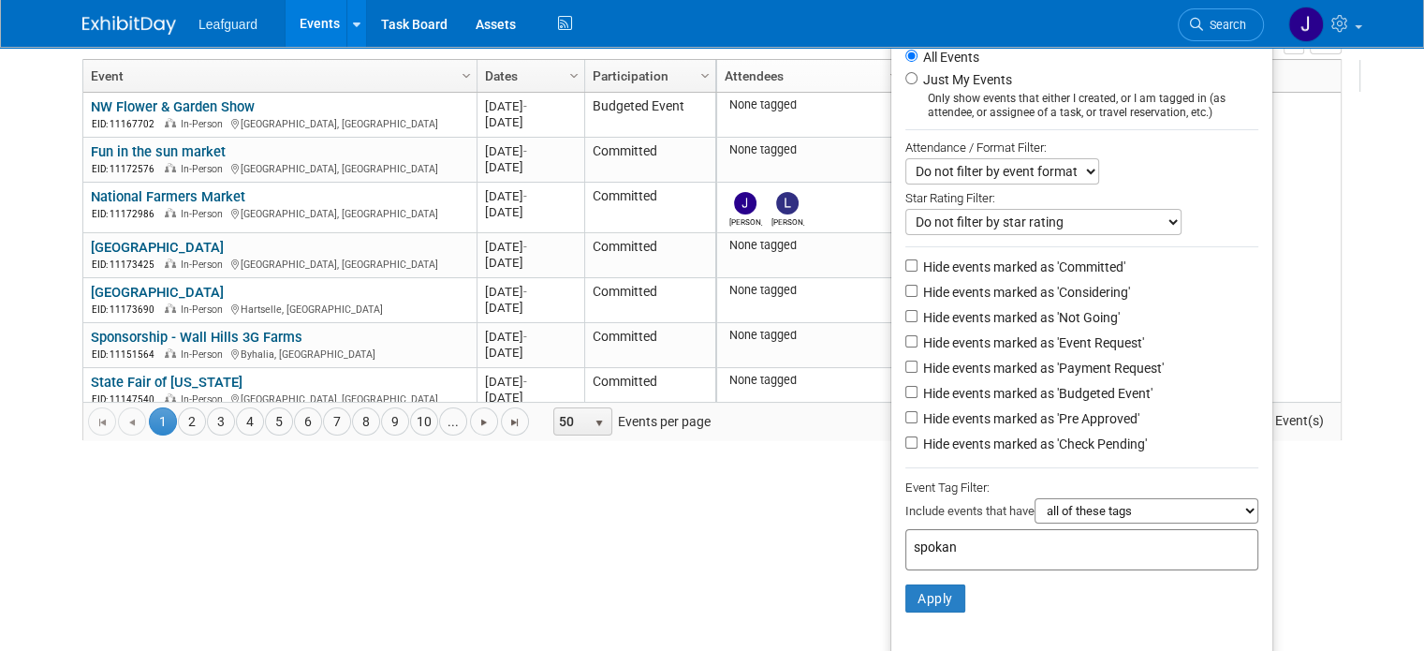
type input "spokane"
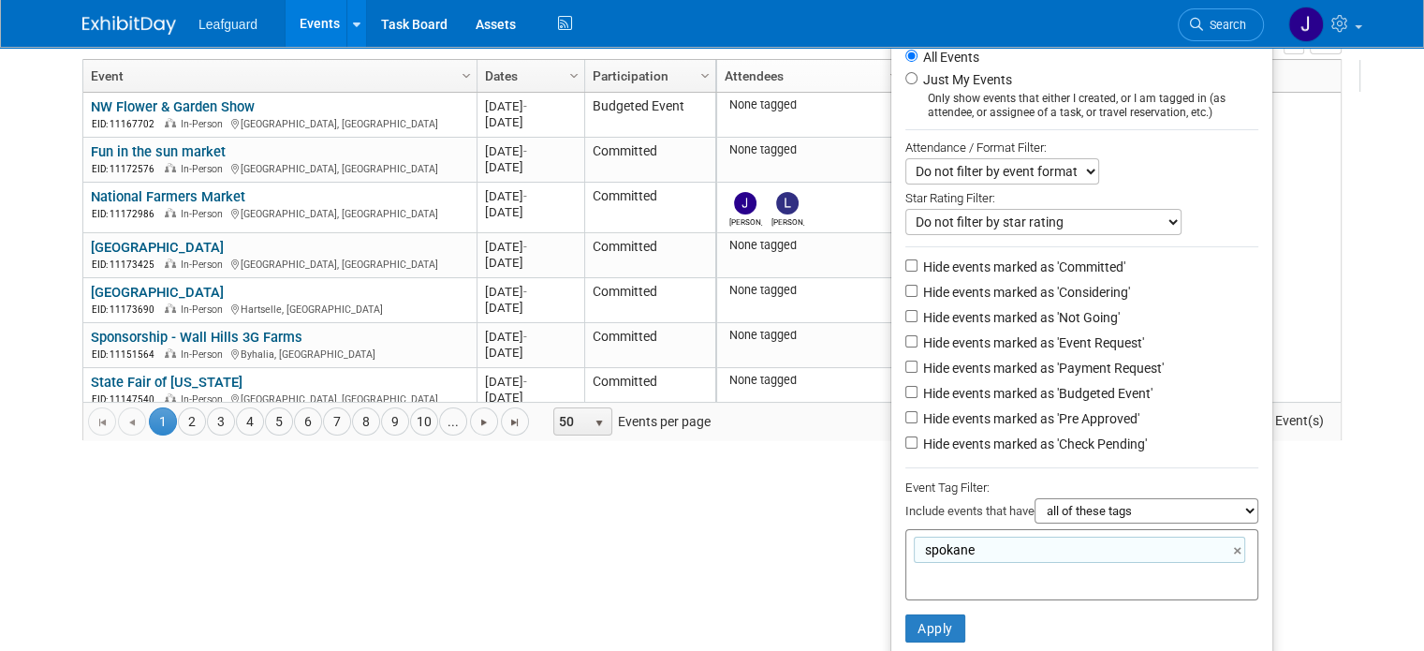
drag, startPoint x: 978, startPoint y: 537, endPoint x: 908, endPoint y: 516, distance: 73.4
click at [908, 516] on ul "Show: All Events Just My Events Only show events that either I created, or I am…" at bounding box center [1081, 349] width 383 height 671
click at [592, 416] on span "select" at bounding box center [599, 423] width 15 height 15
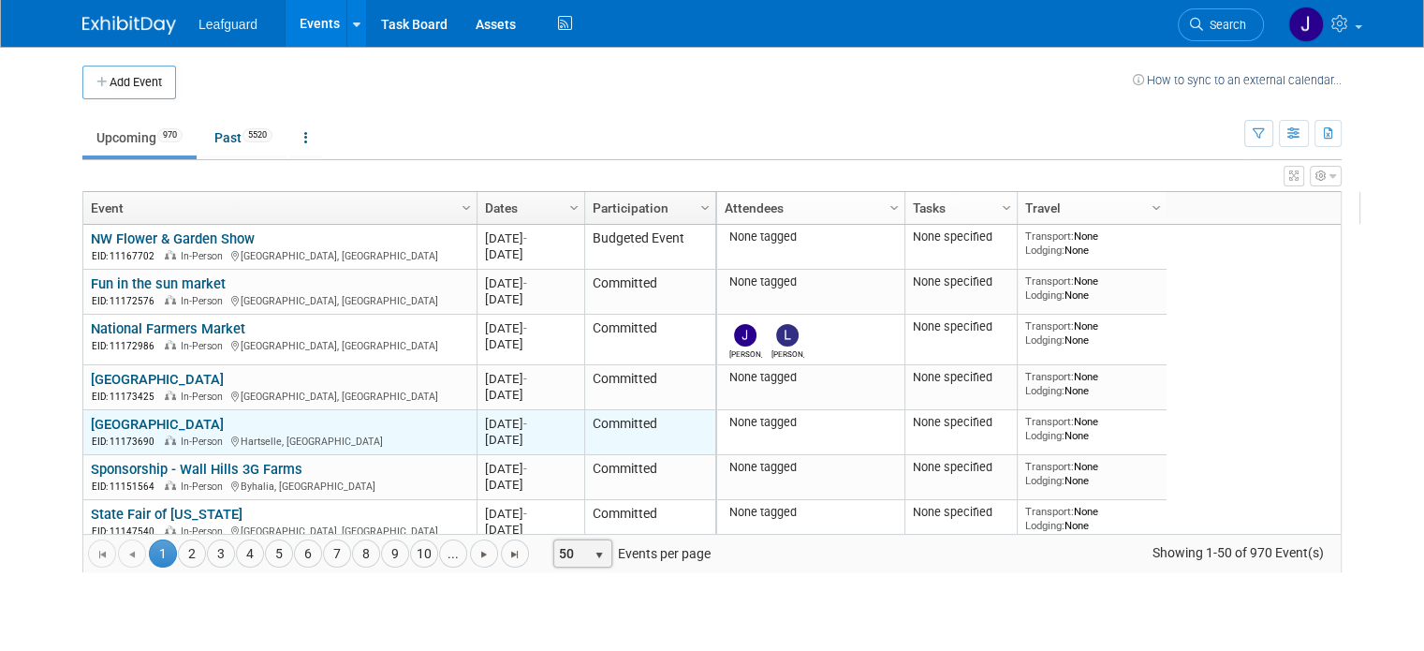
scroll to position [0, 0]
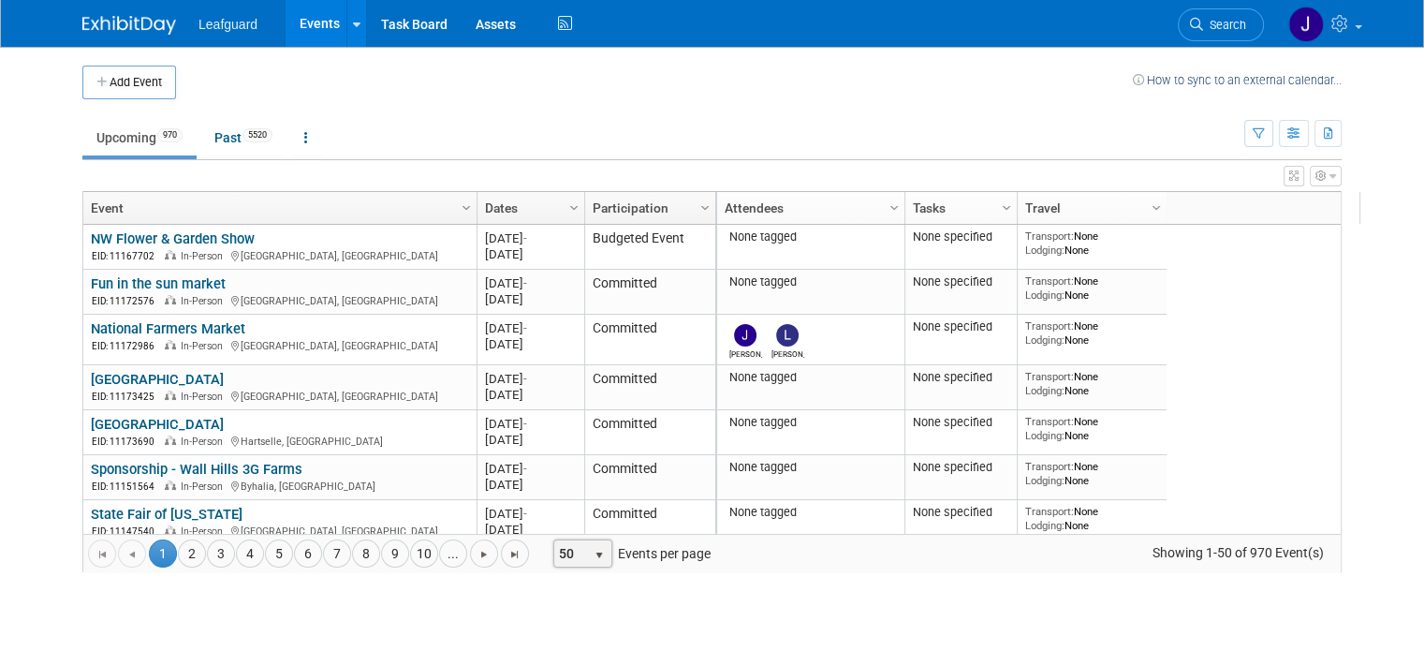
click at [587, 565] on span "select" at bounding box center [599, 553] width 25 height 26
click at [565, 536] on div "10 25 50 100" at bounding box center [560, 488] width 63 height 110
click at [565, 534] on div "Go to the first page Go to the previous page 1 1 2 3 4 5 6 7 8 9 10 ... Go to t…" at bounding box center [711, 553] width 1257 height 38
click at [587, 540] on span "select" at bounding box center [599, 553] width 25 height 26
click at [563, 523] on li "100" at bounding box center [560, 524] width 53 height 25
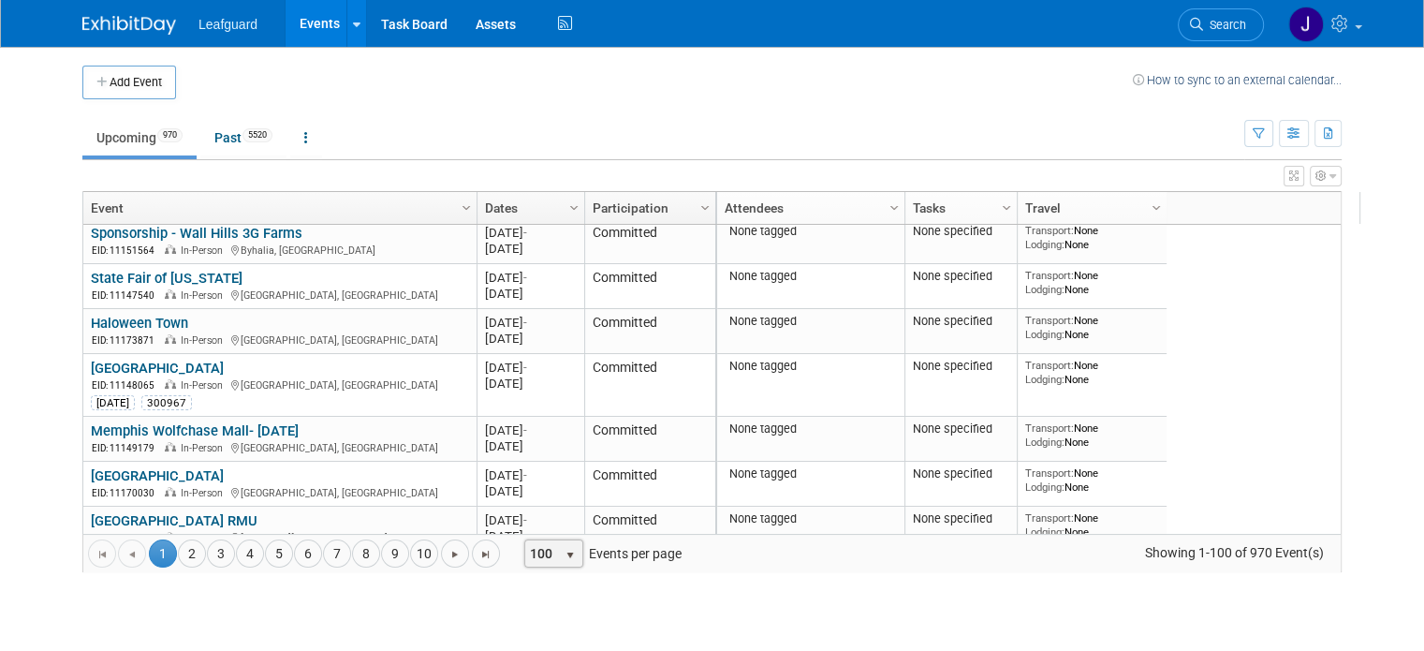
click at [651, 609] on div "Add Event How to sync to an external calendar... New Event Duplicate Event Warn…" at bounding box center [711, 328] width 1287 height 563
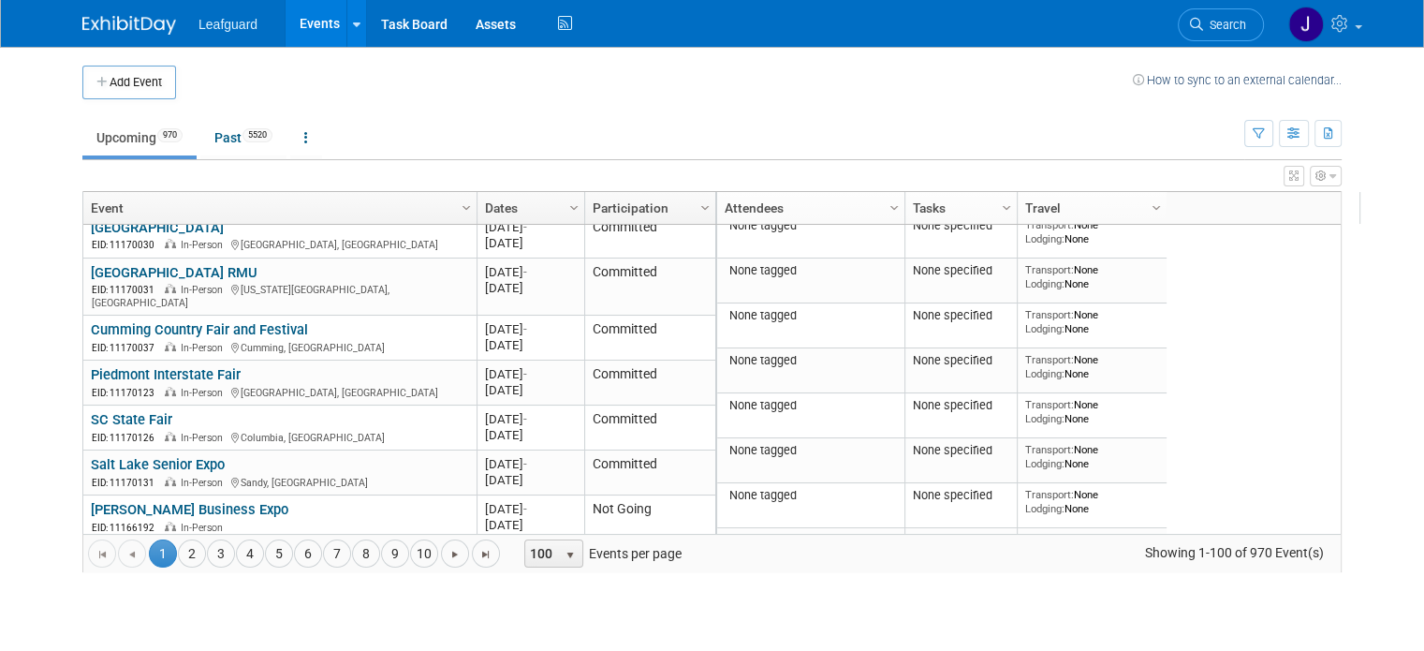
scroll to position [484, 0]
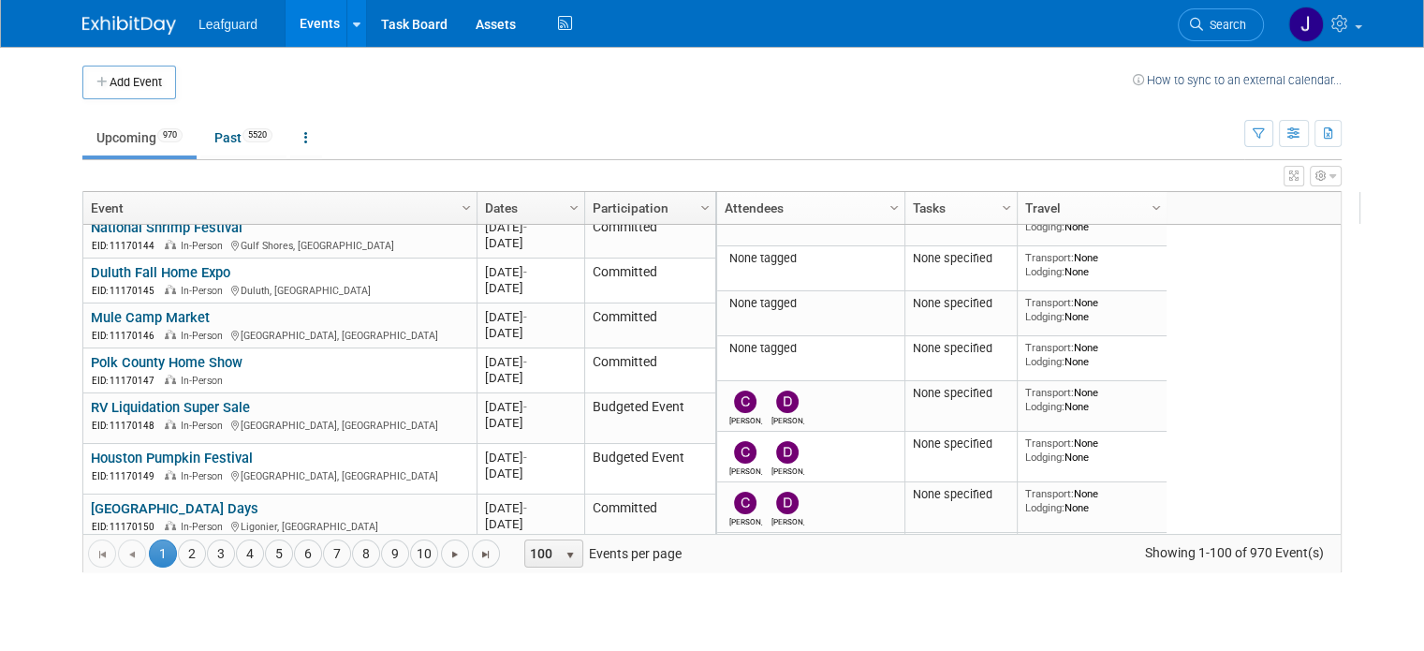
drag, startPoint x: 625, startPoint y: 415, endPoint x: 223, endPoint y: 345, distance: 408.6
click at [223, 354] on link "Polk County Home Show" at bounding box center [167, 362] width 152 height 17
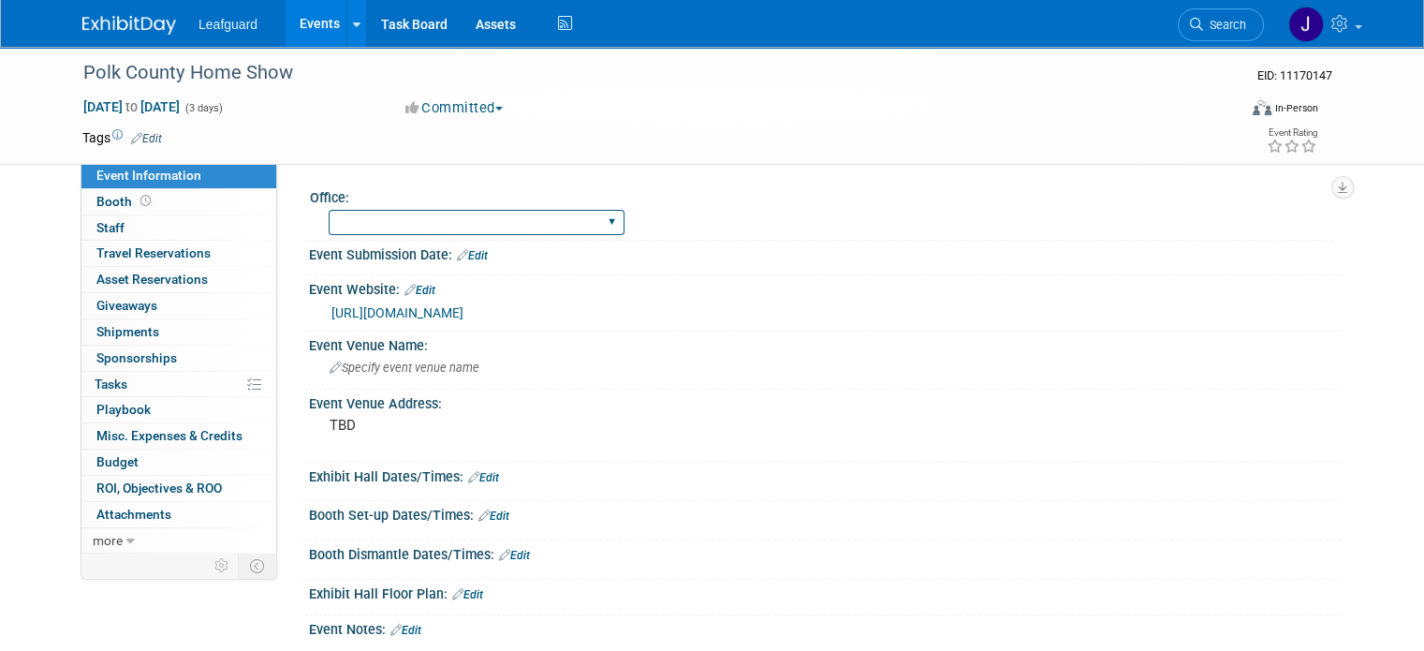
click at [441, 223] on select "Albany Arkansas Austin Birmingham Charlotte Chicago Cleveland Colorado Columbia…" at bounding box center [477, 222] width 296 height 25
select select "Oregon"
click at [329, 210] on select "Albany Arkansas Austin Birmingham Charlotte Chicago Cleveland Colorado Columbia…" at bounding box center [477, 222] width 296 height 25
click at [1022, 112] on div "Oct 10, 2025 to Oct 12, 2025 (3 days) Oct 10, 2025 to Oct 12, 2025 Committed Co…" at bounding box center [700, 111] width 1264 height 28
click at [310, 25] on link "Events" at bounding box center [320, 23] width 68 height 47
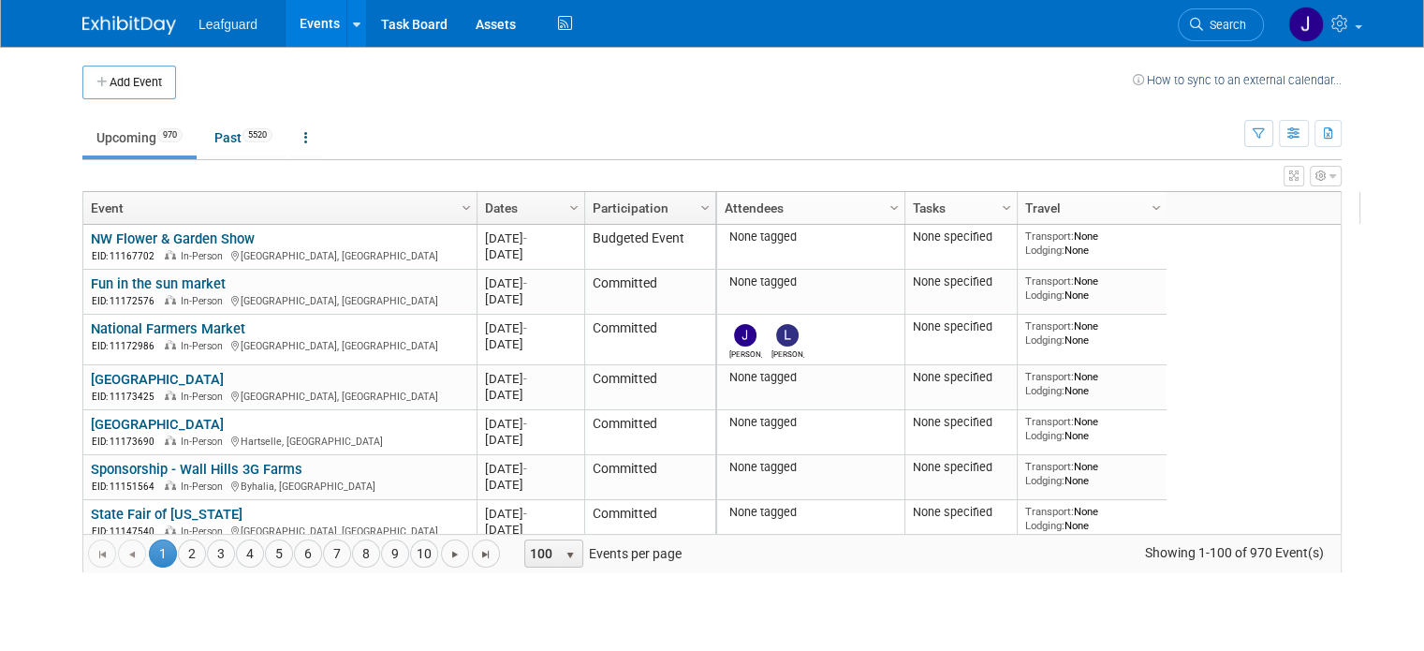
click at [536, 184] on div "View Grid Tips & Tricks Advanced Options Reset Grid Layout (back to default)" at bounding box center [711, 173] width 1259 height 26
click at [536, 183] on div "View Grid Tips & Tricks Advanced Options Reset Grid Layout (back to default)" at bounding box center [711, 173] width 1259 height 26
click at [536, 180] on div "View Grid Tips & Tricks Advanced Options Reset Grid Layout (back to default)" at bounding box center [711, 173] width 1259 height 26
click at [536, 183] on div "View Grid Tips & Tricks Advanced Options Reset Grid Layout (back to default)" at bounding box center [711, 173] width 1259 height 26
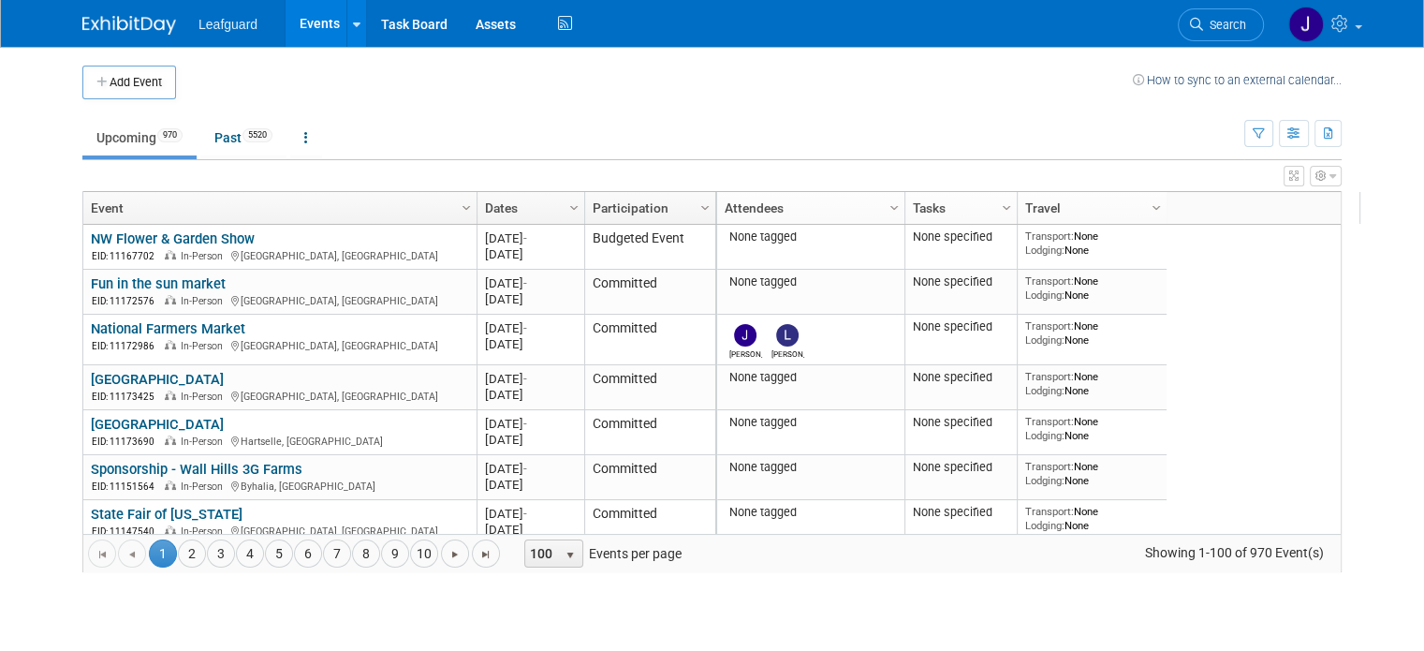
drag, startPoint x: 532, startPoint y: 190, endPoint x: 523, endPoint y: 204, distance: 16.4
